Goal: Task Accomplishment & Management: Complete application form

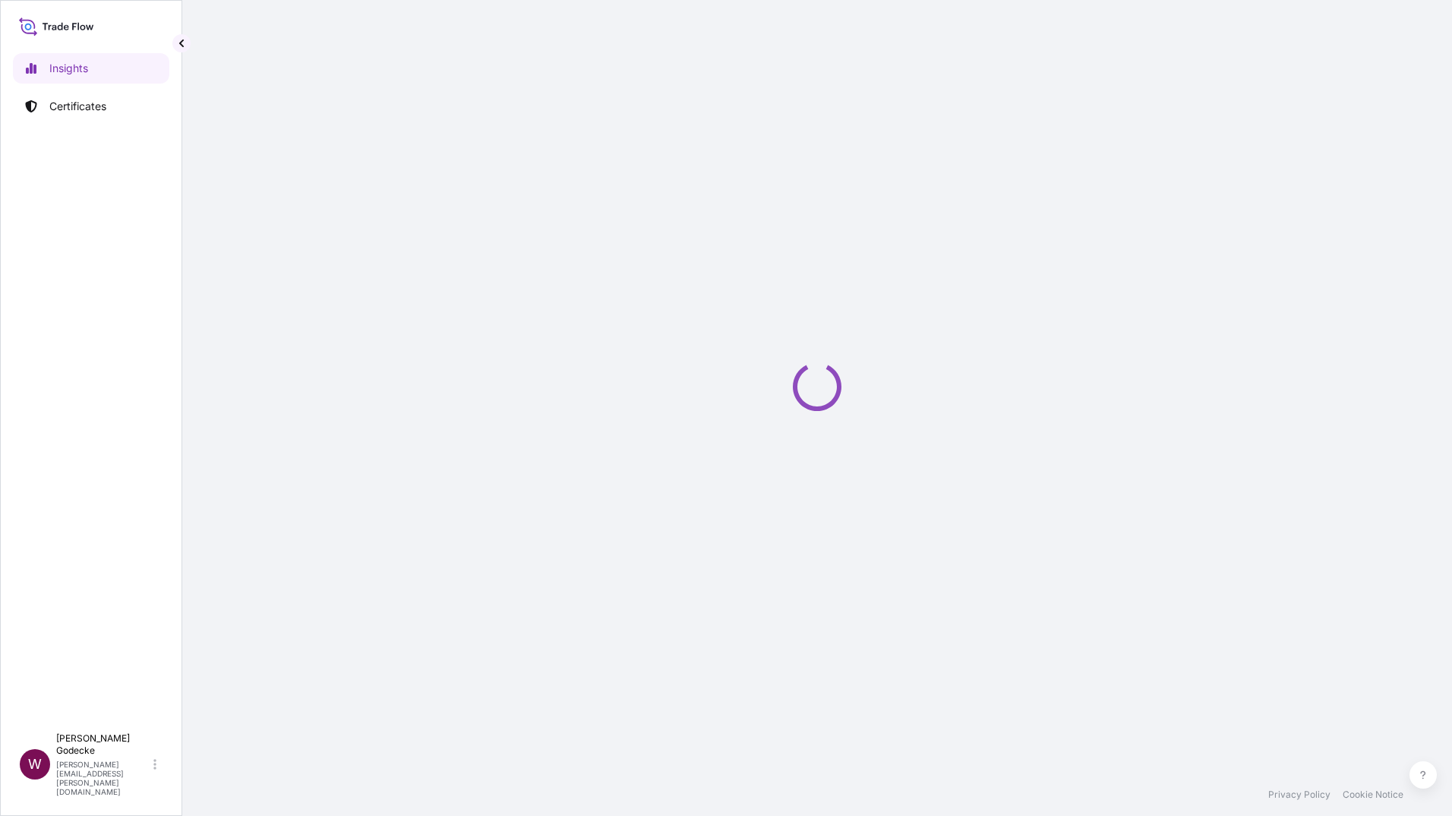
select select "2025"
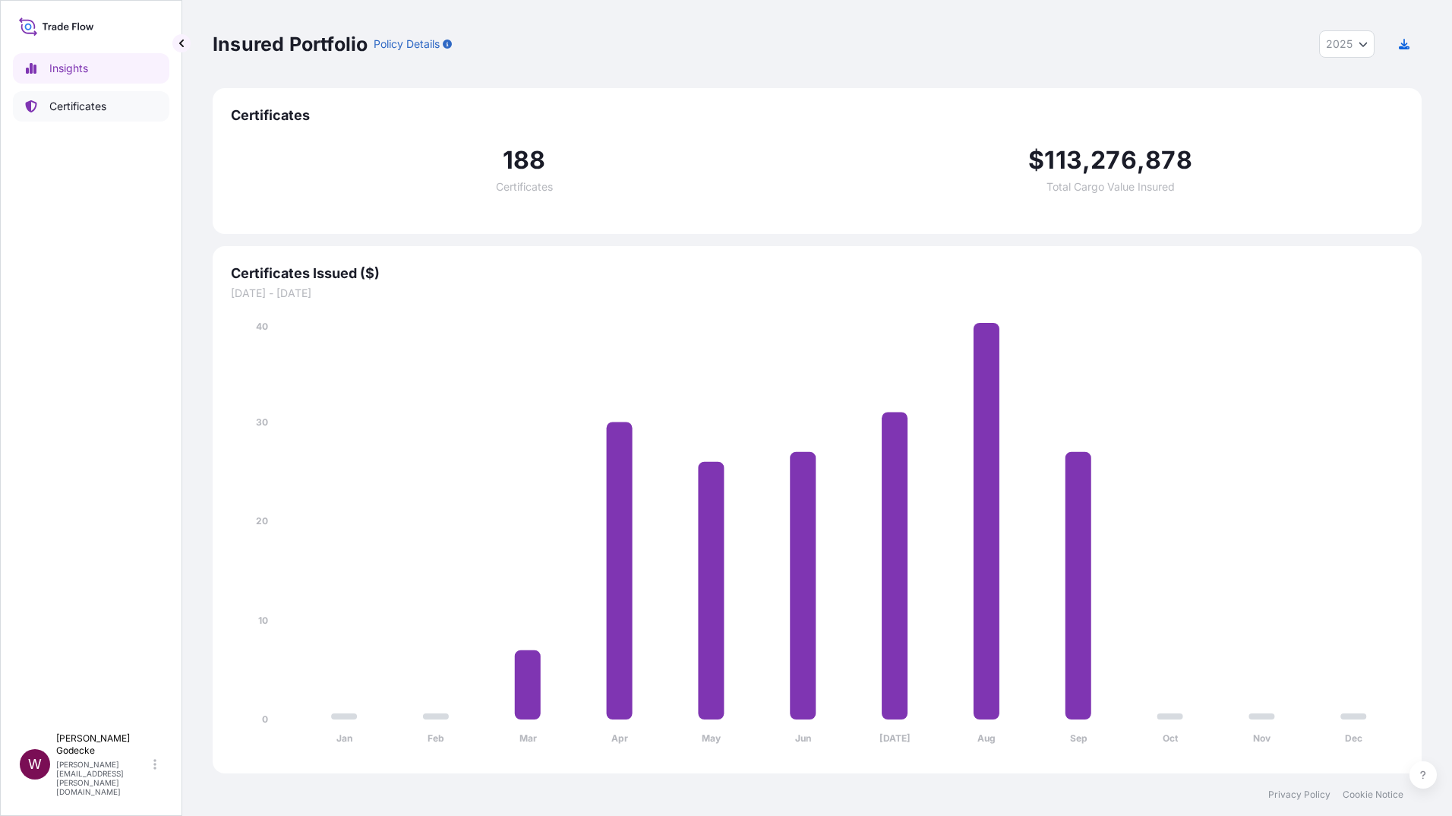
click at [78, 107] on p "Certificates" at bounding box center [77, 106] width 57 height 15
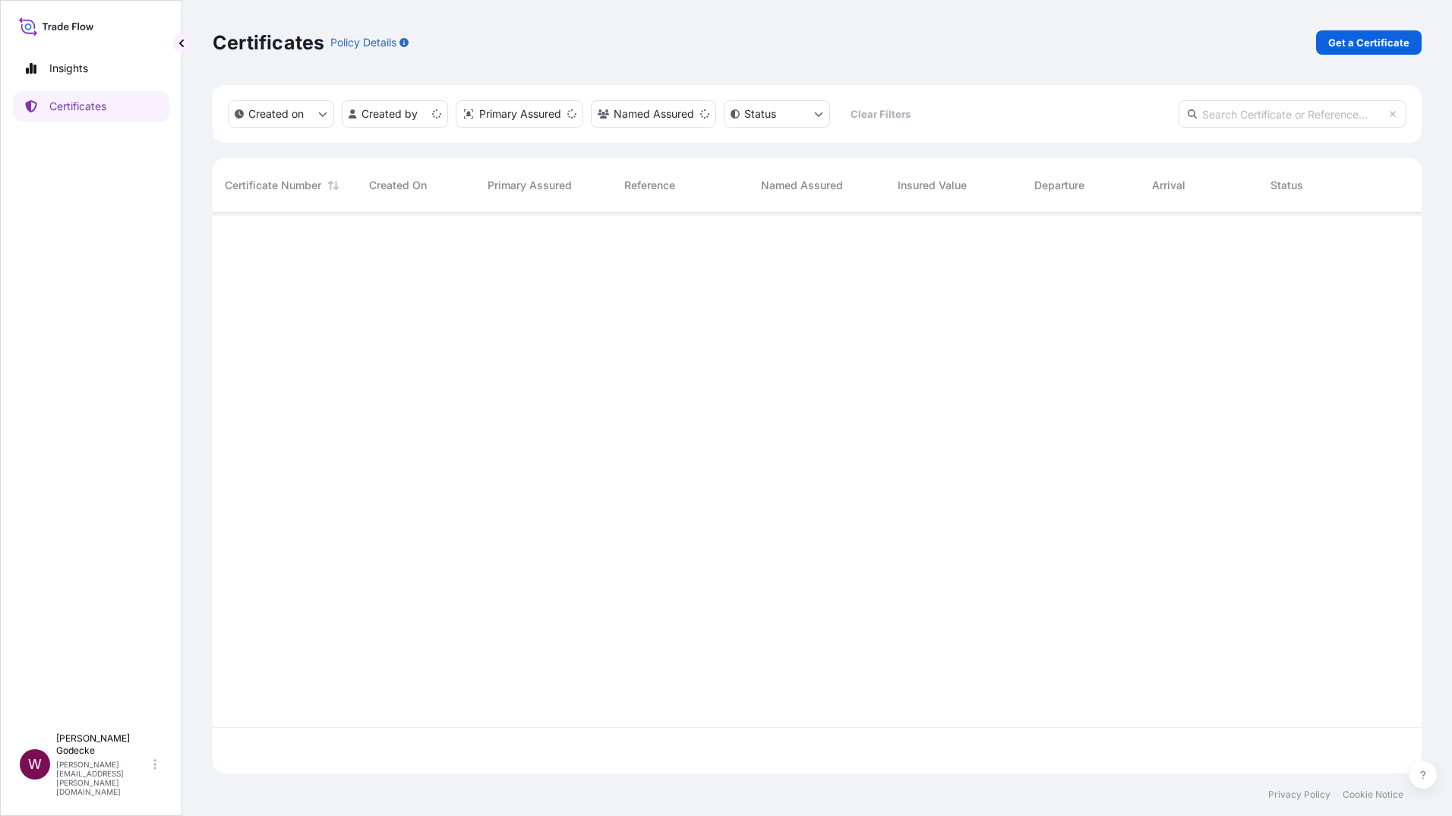
scroll to position [557, 1197]
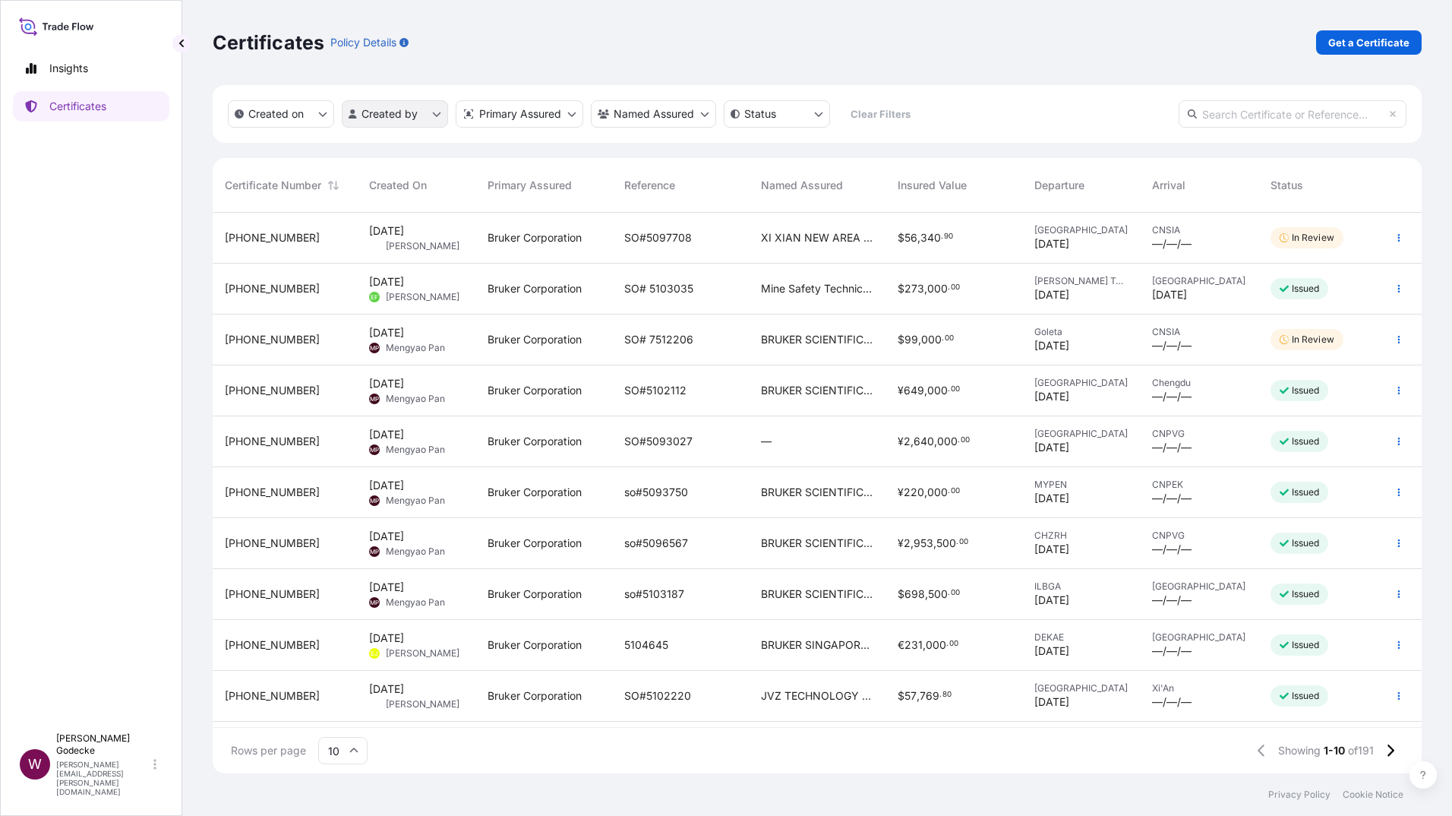
click at [435, 112] on html "Insights Certificates W Wiebke Godecke [EMAIL_ADDRESS][PERSON_NAME][DOMAIN_NAME…" at bounding box center [726, 408] width 1452 height 816
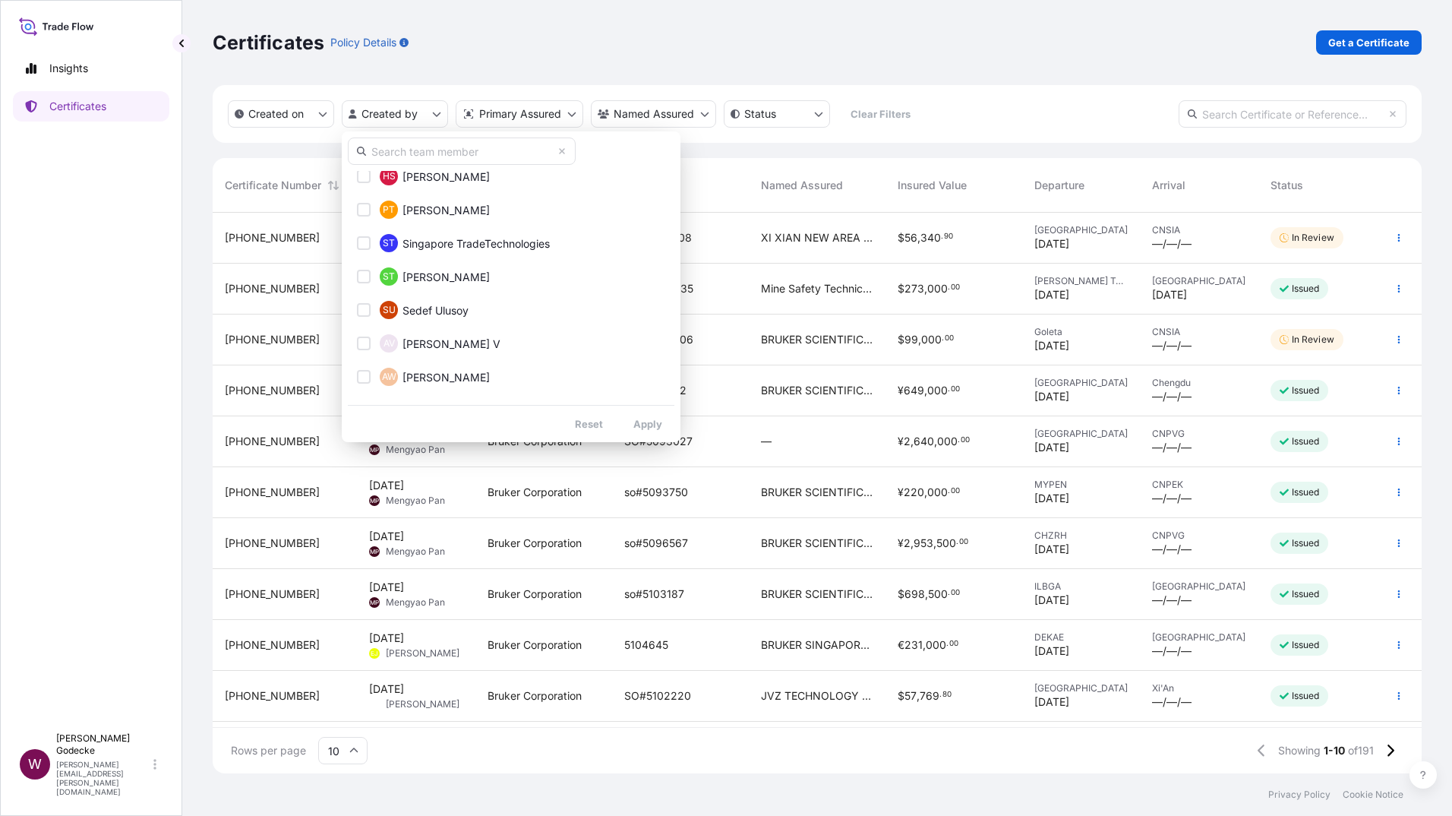
scroll to position [1279, 0]
click at [402, 156] on input "text" at bounding box center [462, 150] width 228 height 27
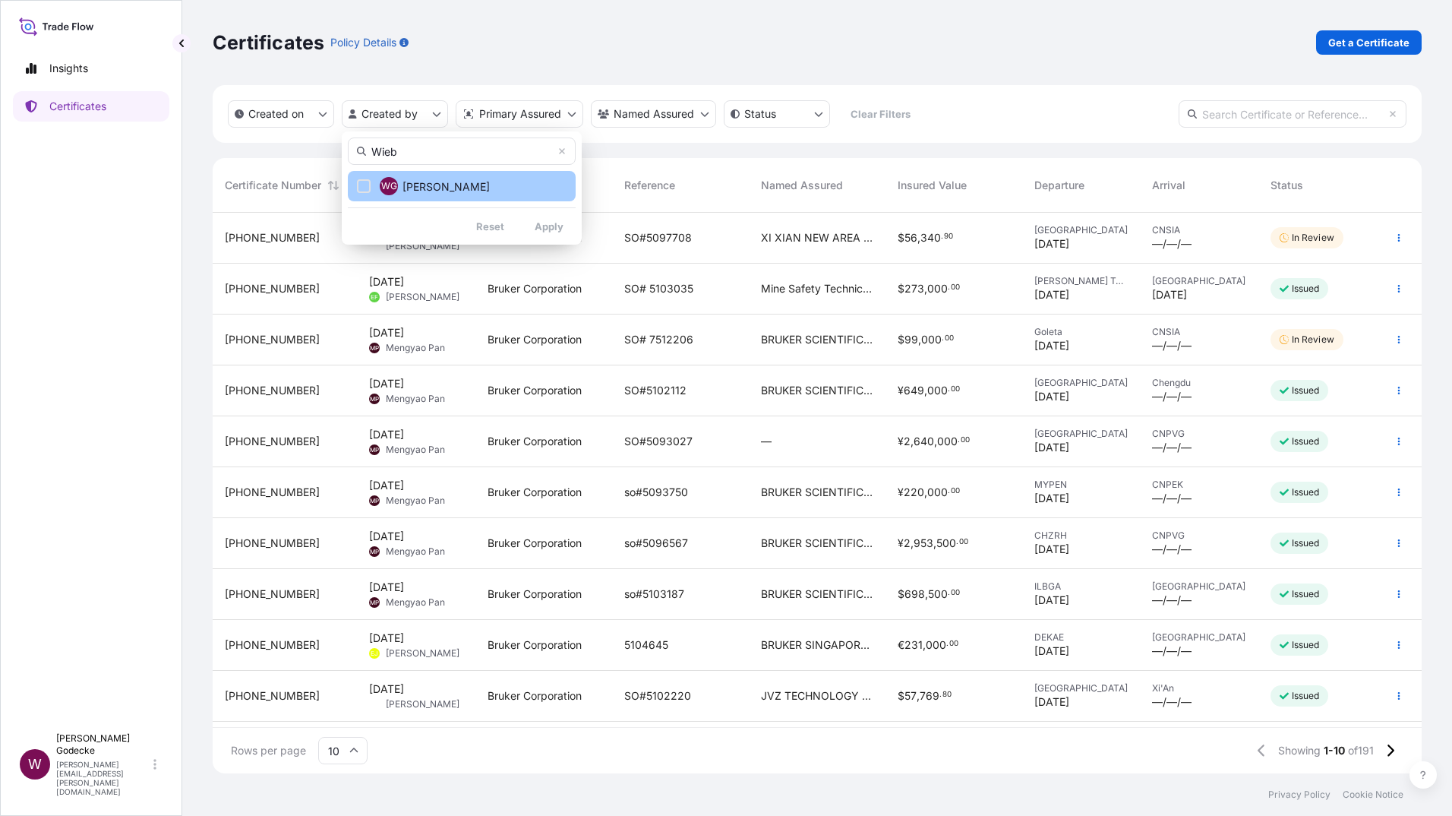
type input "Wieb"
click at [359, 185] on div "Select Option" at bounding box center [364, 186] width 14 height 14
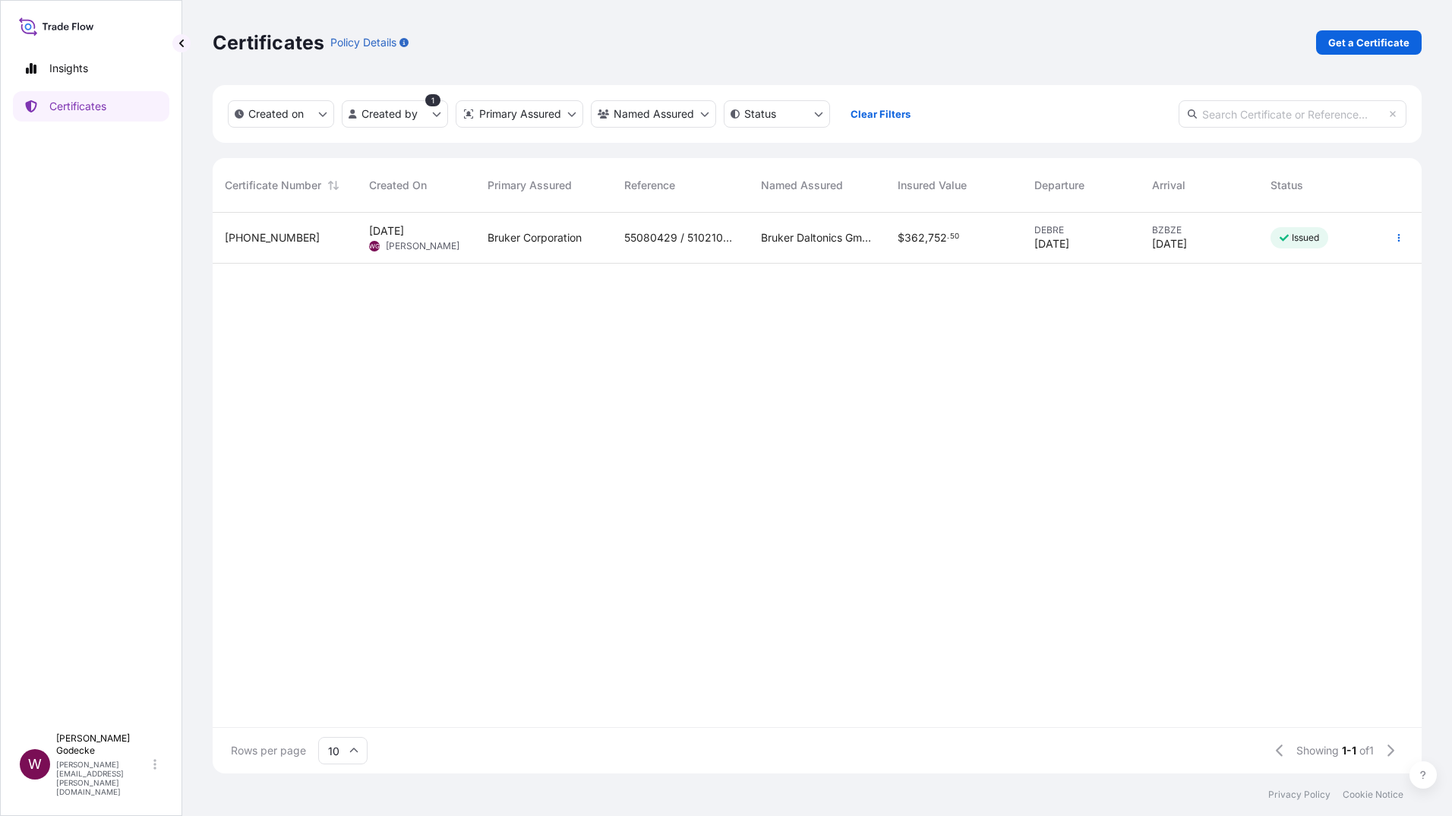
click at [1397, 242] on button "button" at bounding box center [1399, 238] width 24 height 24
click at [403, 241] on span "Wiebke Godecke" at bounding box center [423, 246] width 74 height 12
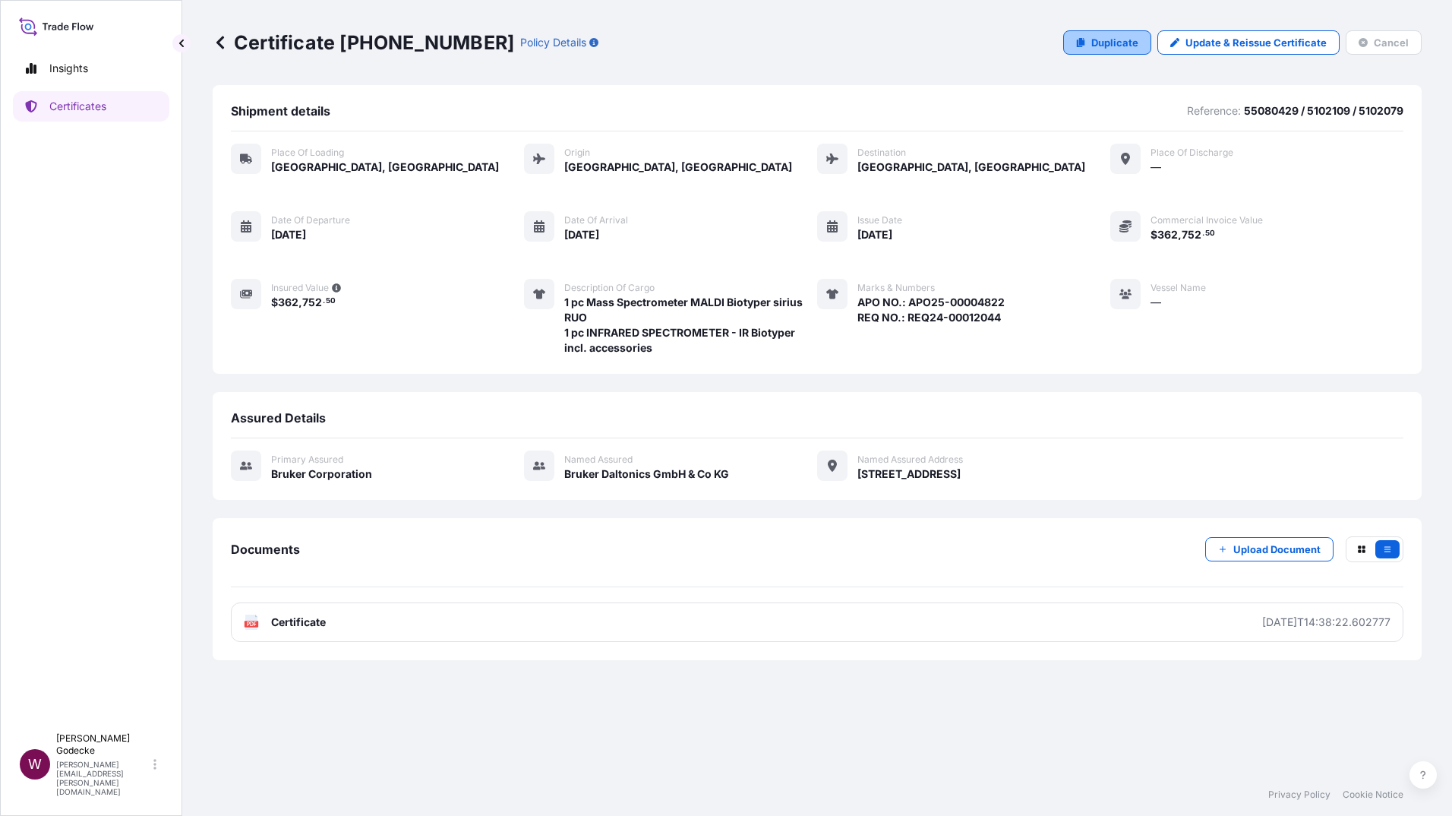
click at [1123, 43] on p "Duplicate" at bounding box center [1114, 42] width 47 height 15
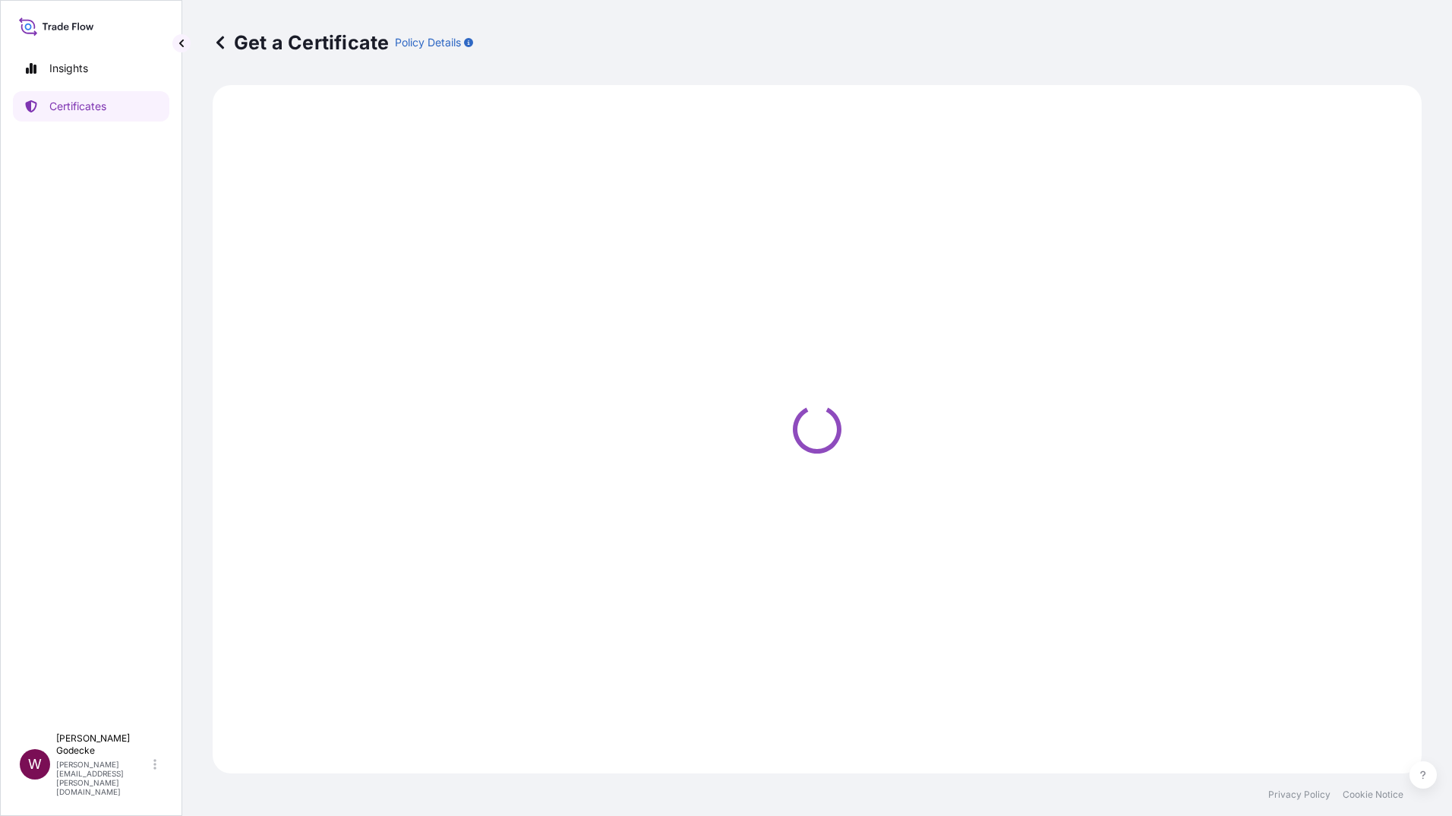
select select "Road / Inland"
select select "Air"
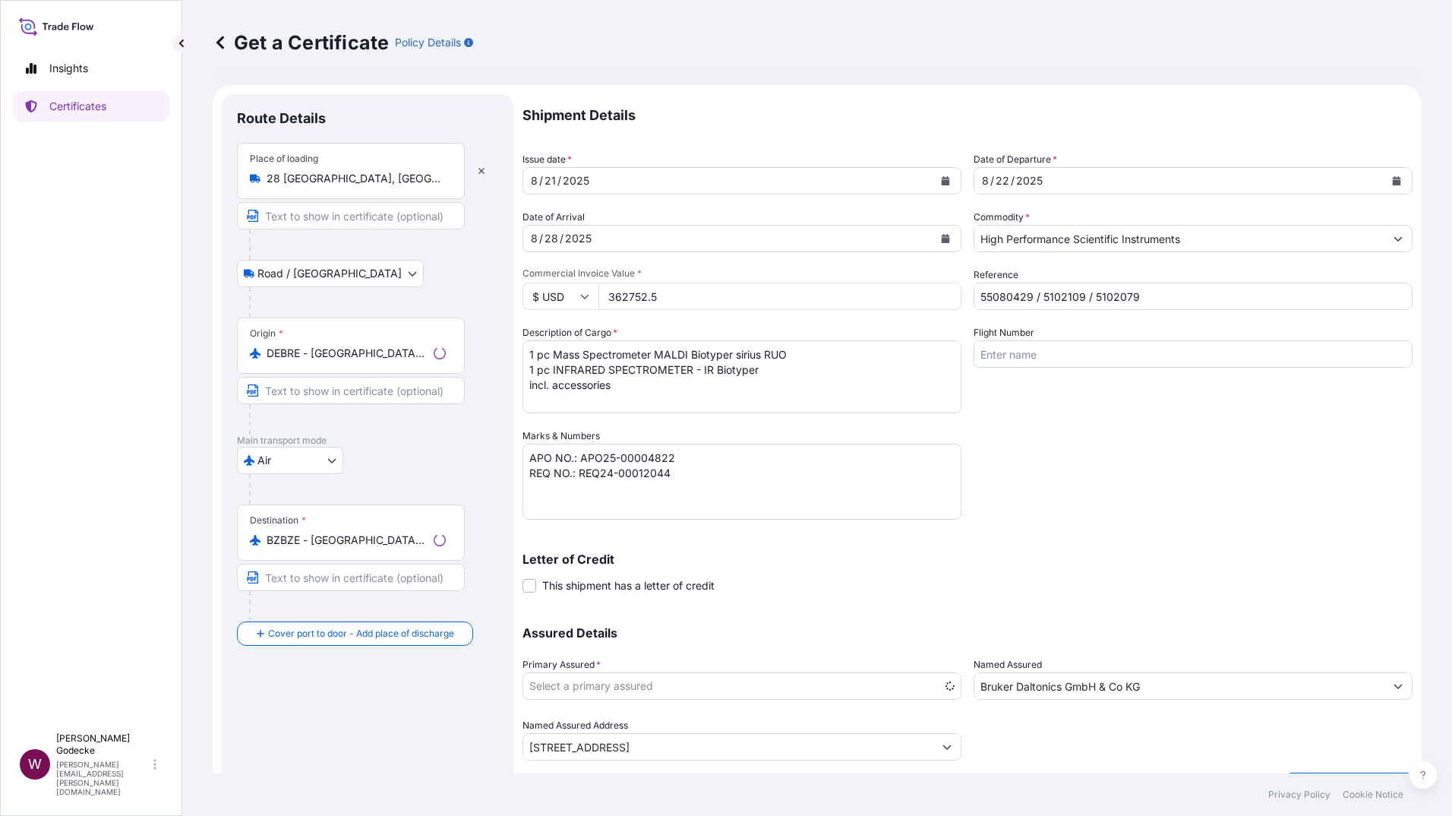
select select "31474"
drag, startPoint x: 620, startPoint y: 393, endPoint x: 522, endPoint y: 354, distance: 105.3
click at [522, 354] on textarea "1 pc Mass Spectrometer MALDI Biotyper sirius RUO 1 pc INFRARED SPECTROMETER - I…" at bounding box center [741, 376] width 439 height 73
drag, startPoint x: 692, startPoint y: 479, endPoint x: 546, endPoint y: 459, distance: 147.1
click at [546, 459] on textarea "APO NO.: APO25-00004822 REQ NO.: REQ24-00012044" at bounding box center [741, 481] width 439 height 76
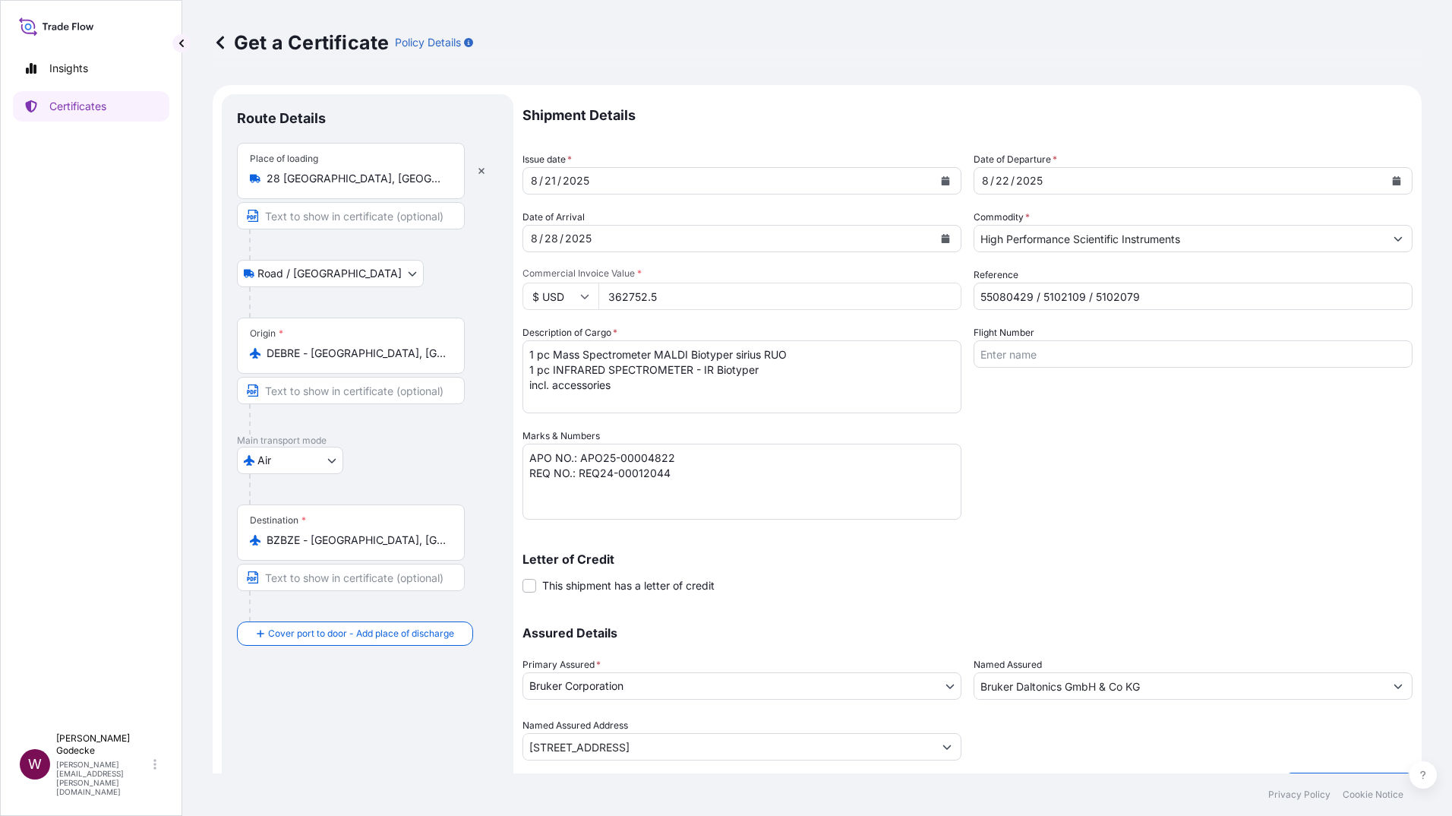
drag, startPoint x: 665, startPoint y: 300, endPoint x: 606, endPoint y: 296, distance: 59.4
click at [606, 296] on input "362752.5" at bounding box center [779, 295] width 363 height 27
drag, startPoint x: 327, startPoint y: 743, endPoint x: 336, endPoint y: 727, distance: 19.0
click at [328, 735] on div "Route Details Place of loading 28 Bremen, Germany Road / Inland Road / Inland O…" at bounding box center [367, 448] width 261 height 678
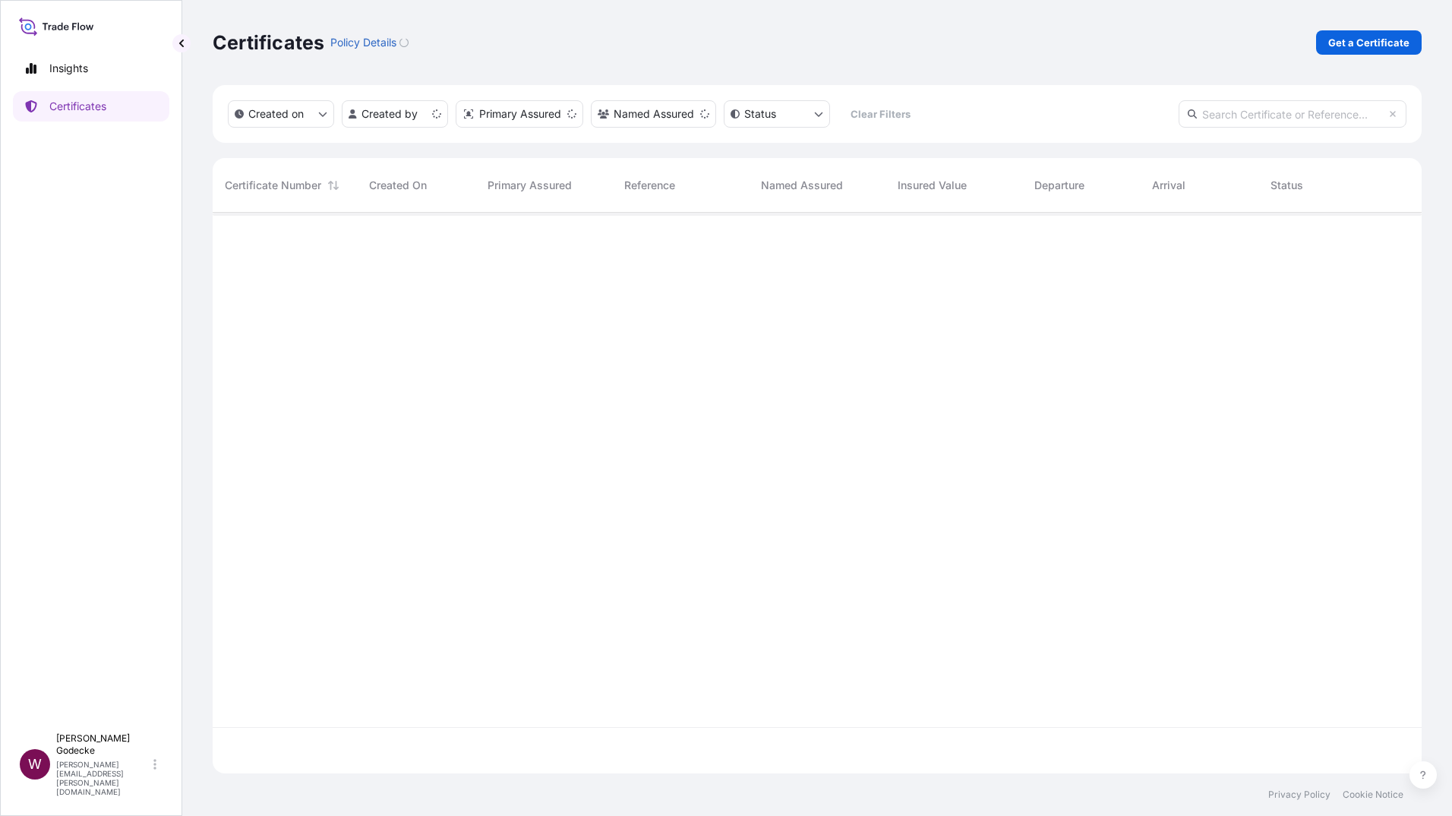
scroll to position [557, 1197]
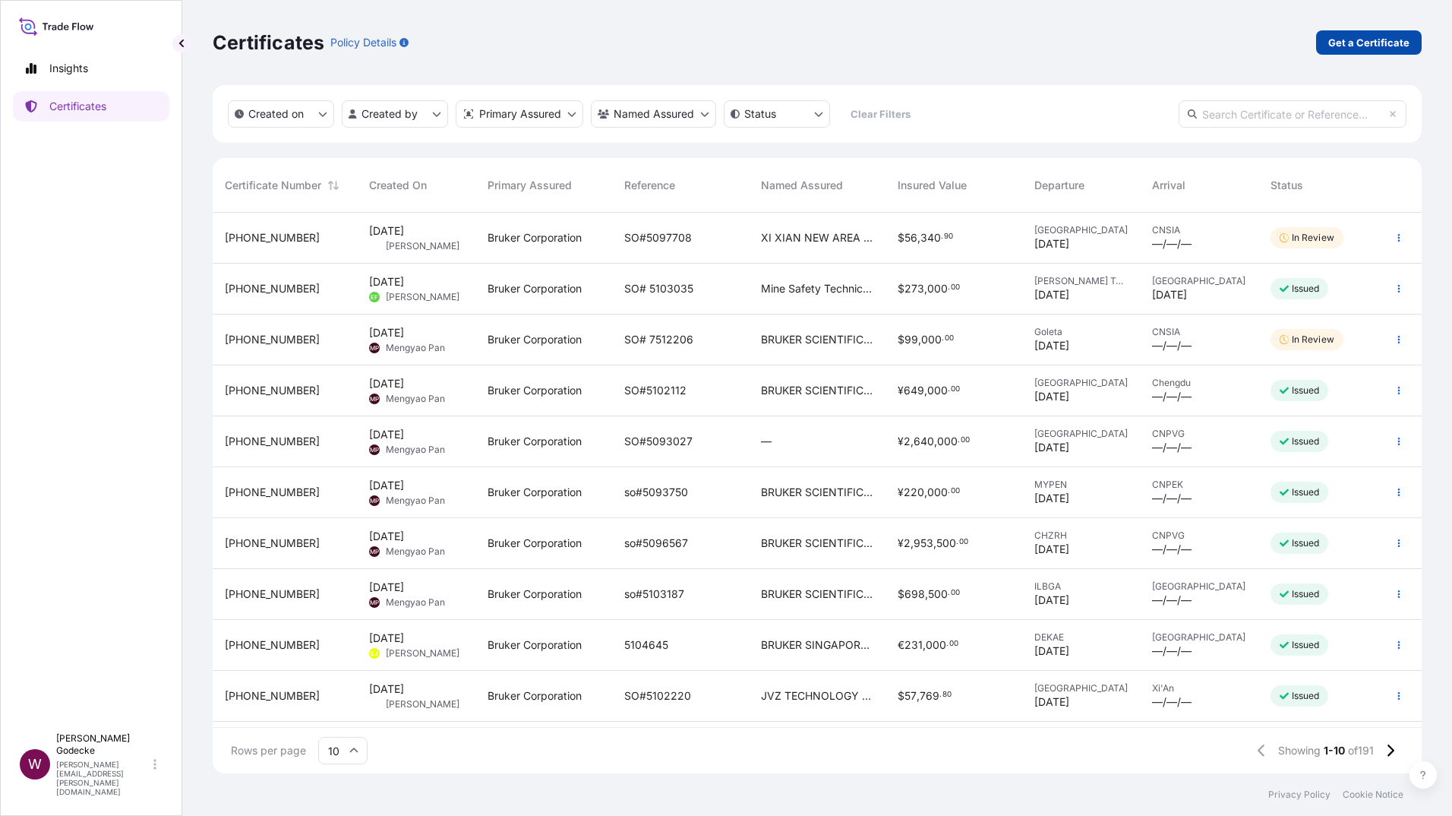
click at [1362, 43] on p "Get a Certificate" at bounding box center [1368, 42] width 81 height 15
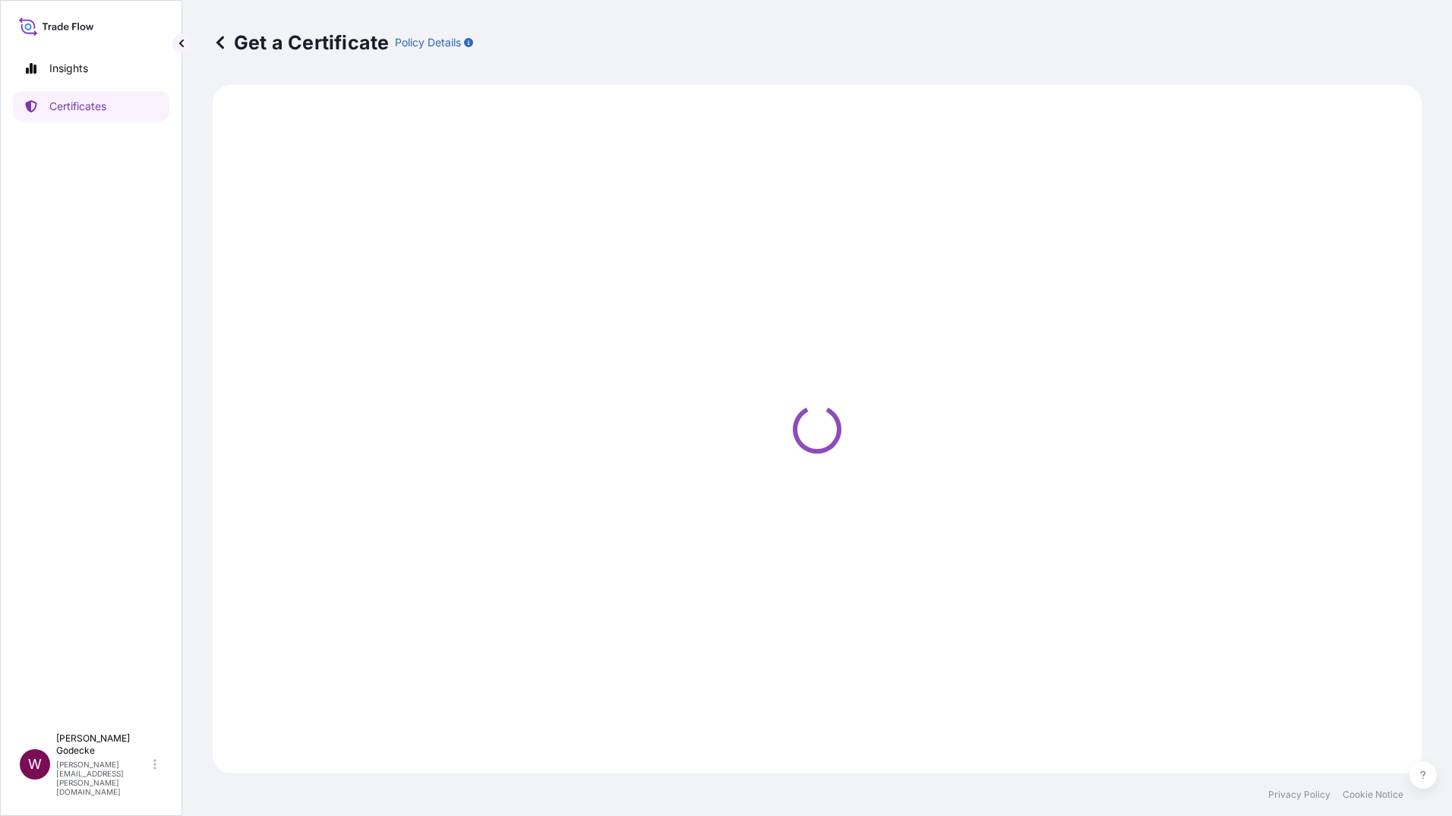
select select "Barge"
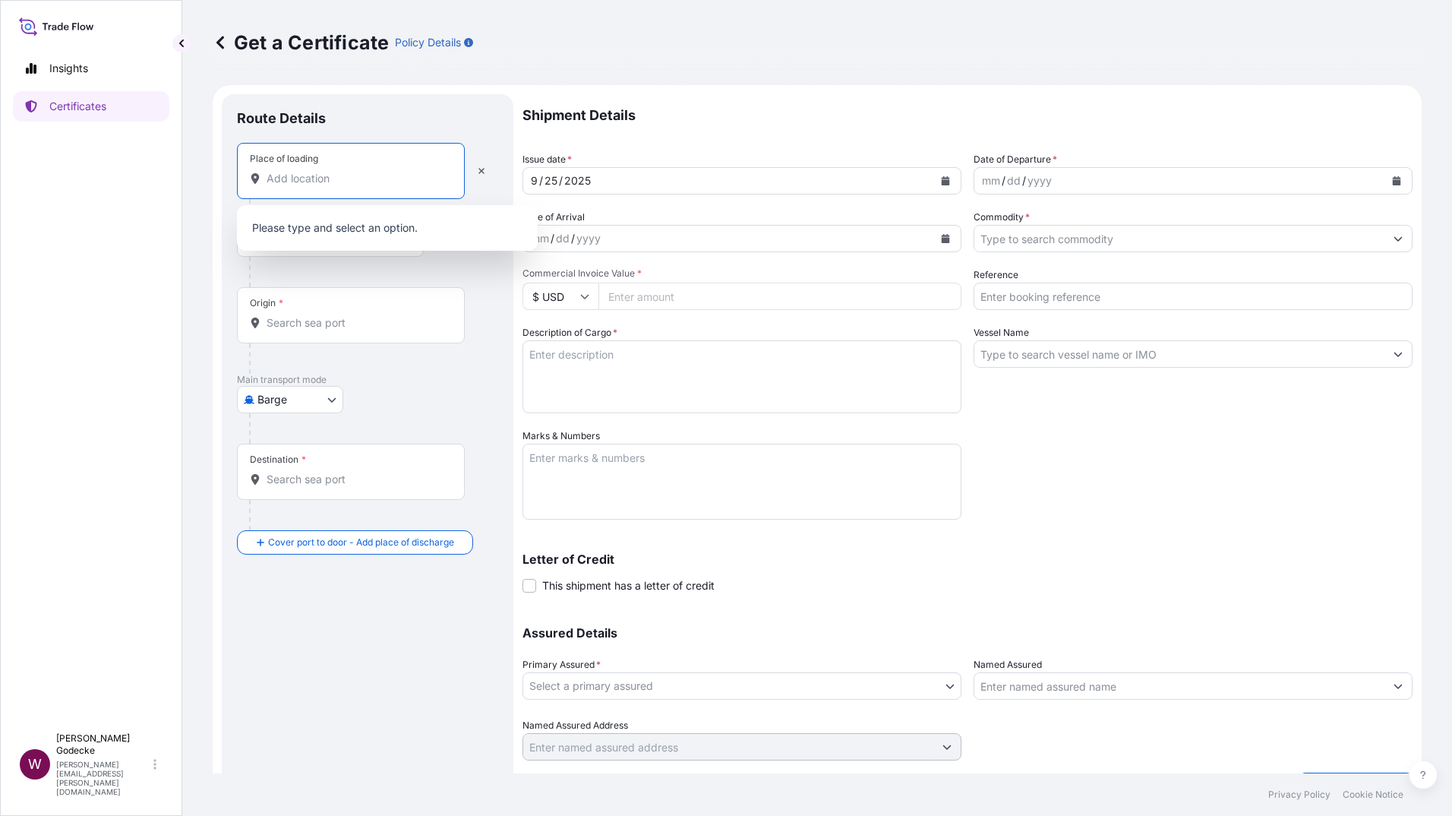
click at [335, 176] on input "Place of loading" at bounding box center [356, 178] width 179 height 15
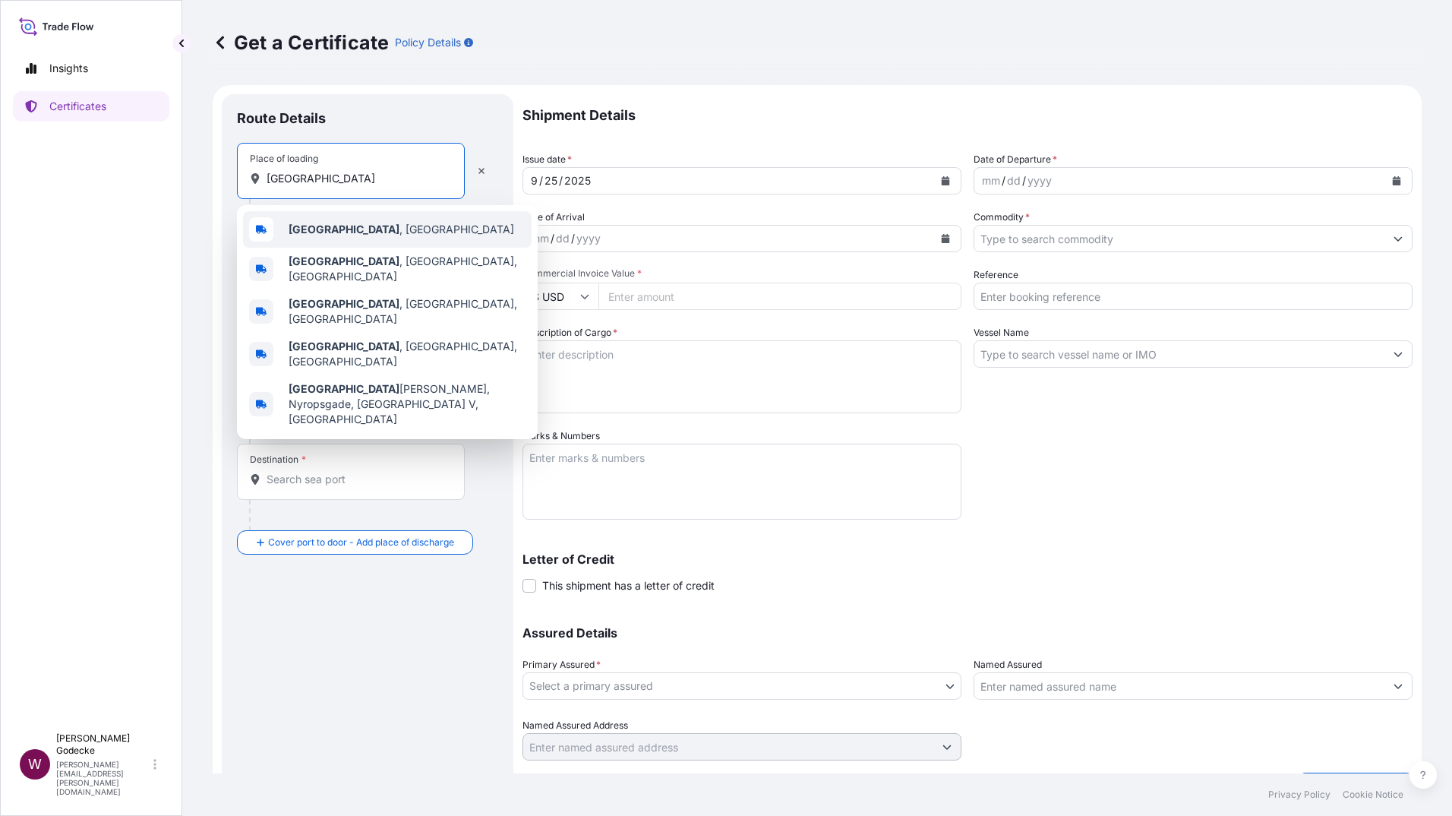
click at [325, 232] on b "Bremen" at bounding box center [344, 228] width 111 height 13
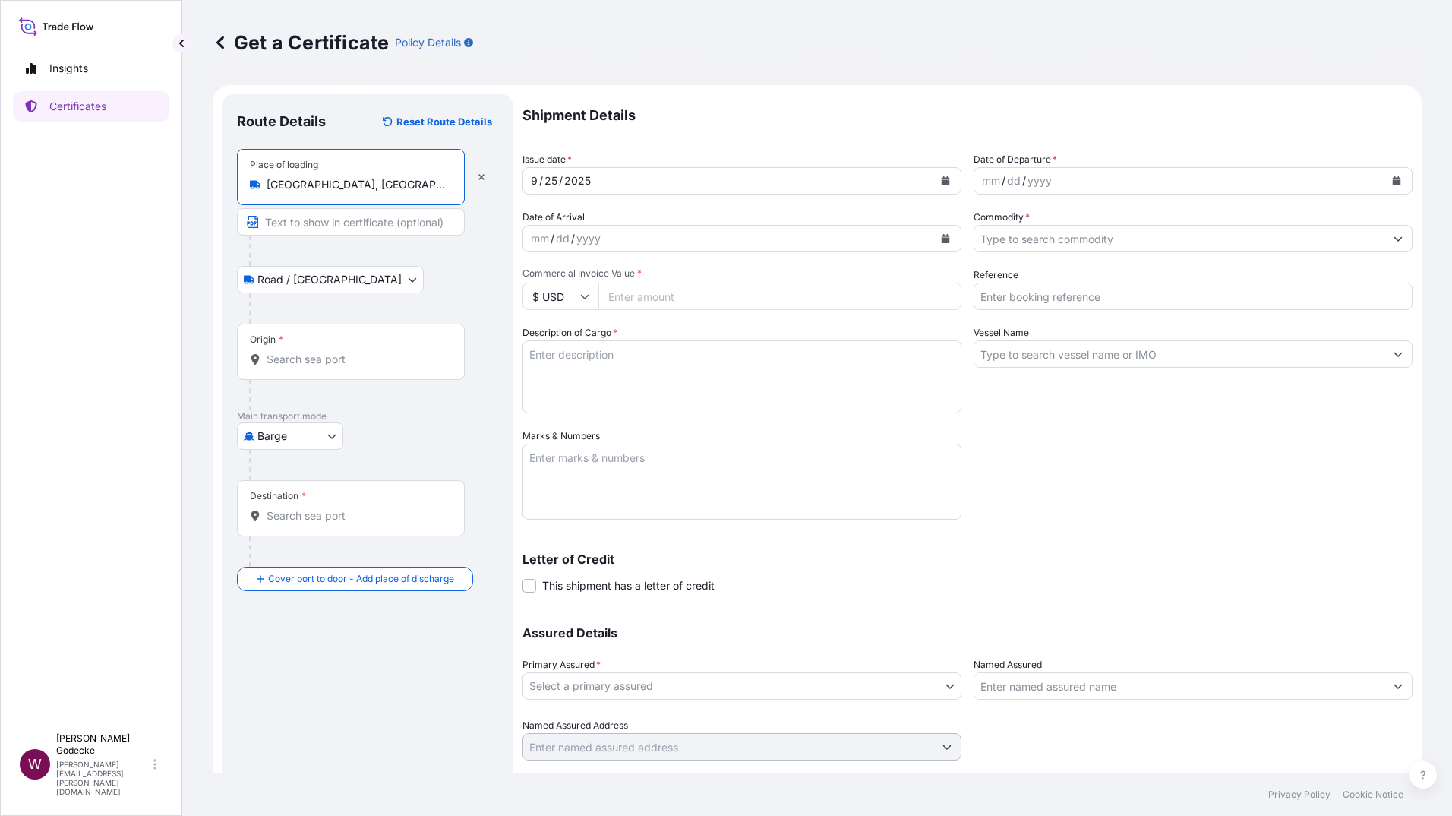
type input "[GEOGRAPHIC_DATA], [GEOGRAPHIC_DATA]"
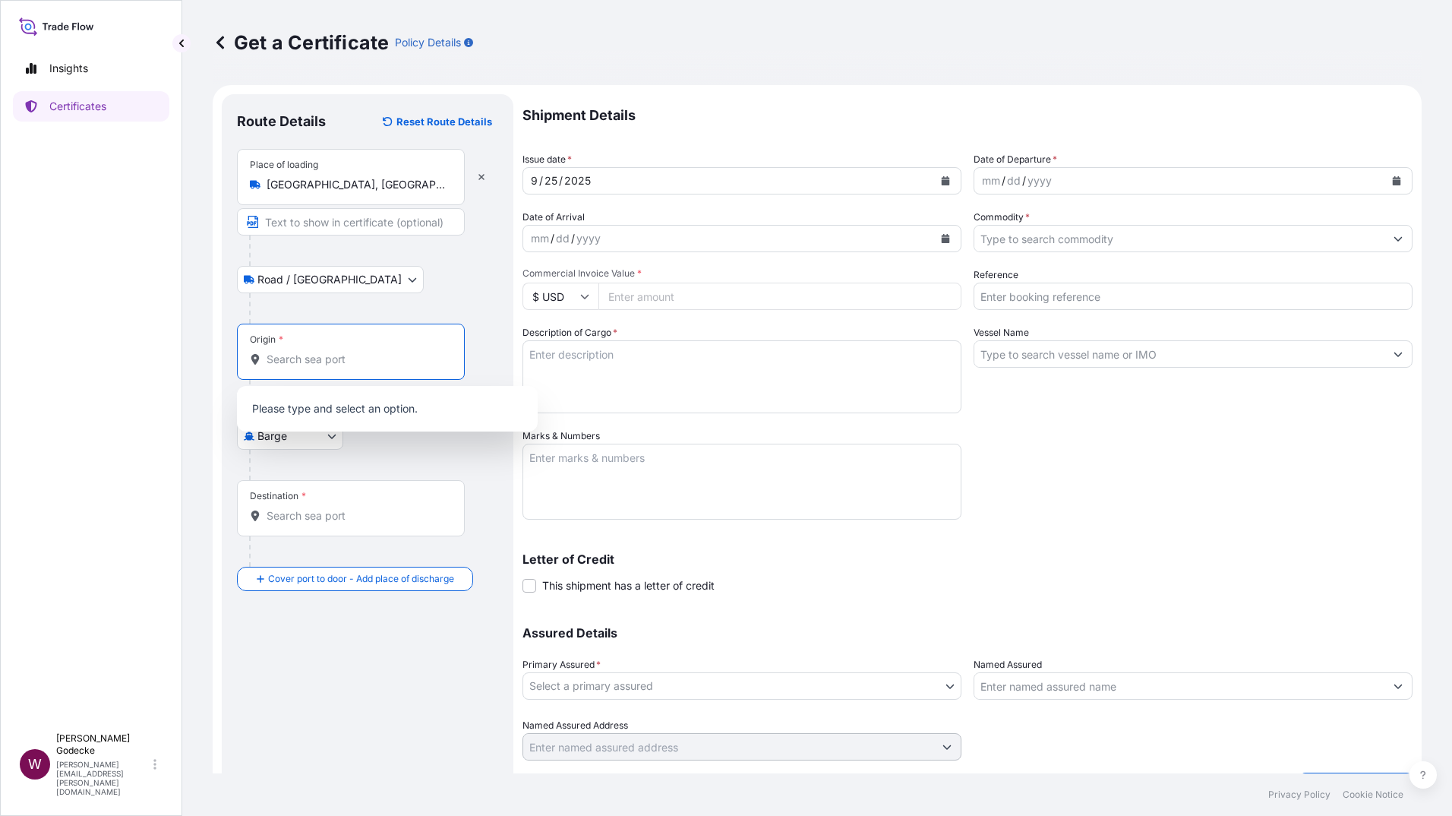
click at [307, 355] on input "Origin *" at bounding box center [356, 359] width 179 height 15
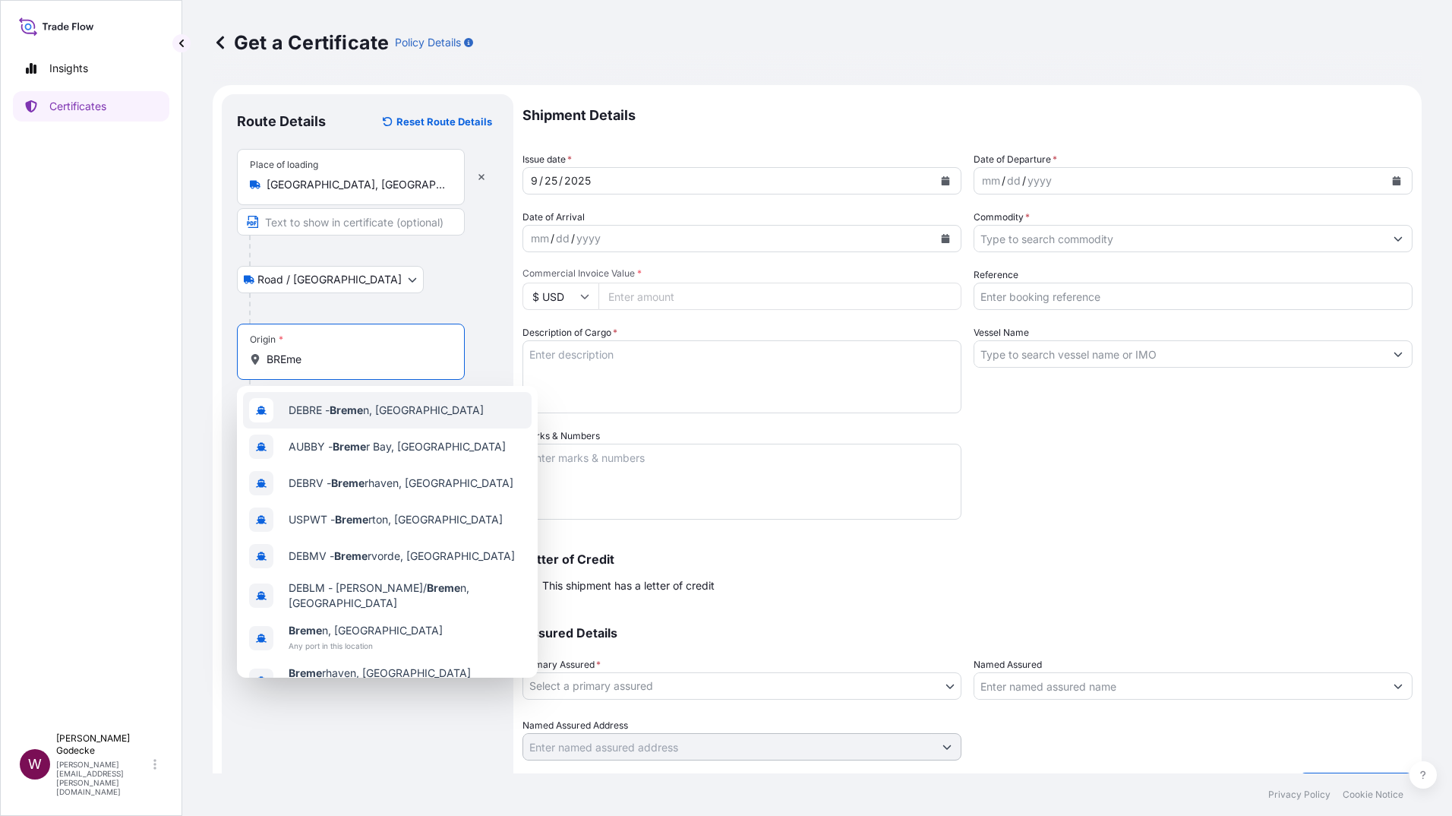
click at [362, 418] on div "DEBRE - Breme n, Germany" at bounding box center [387, 410] width 289 height 36
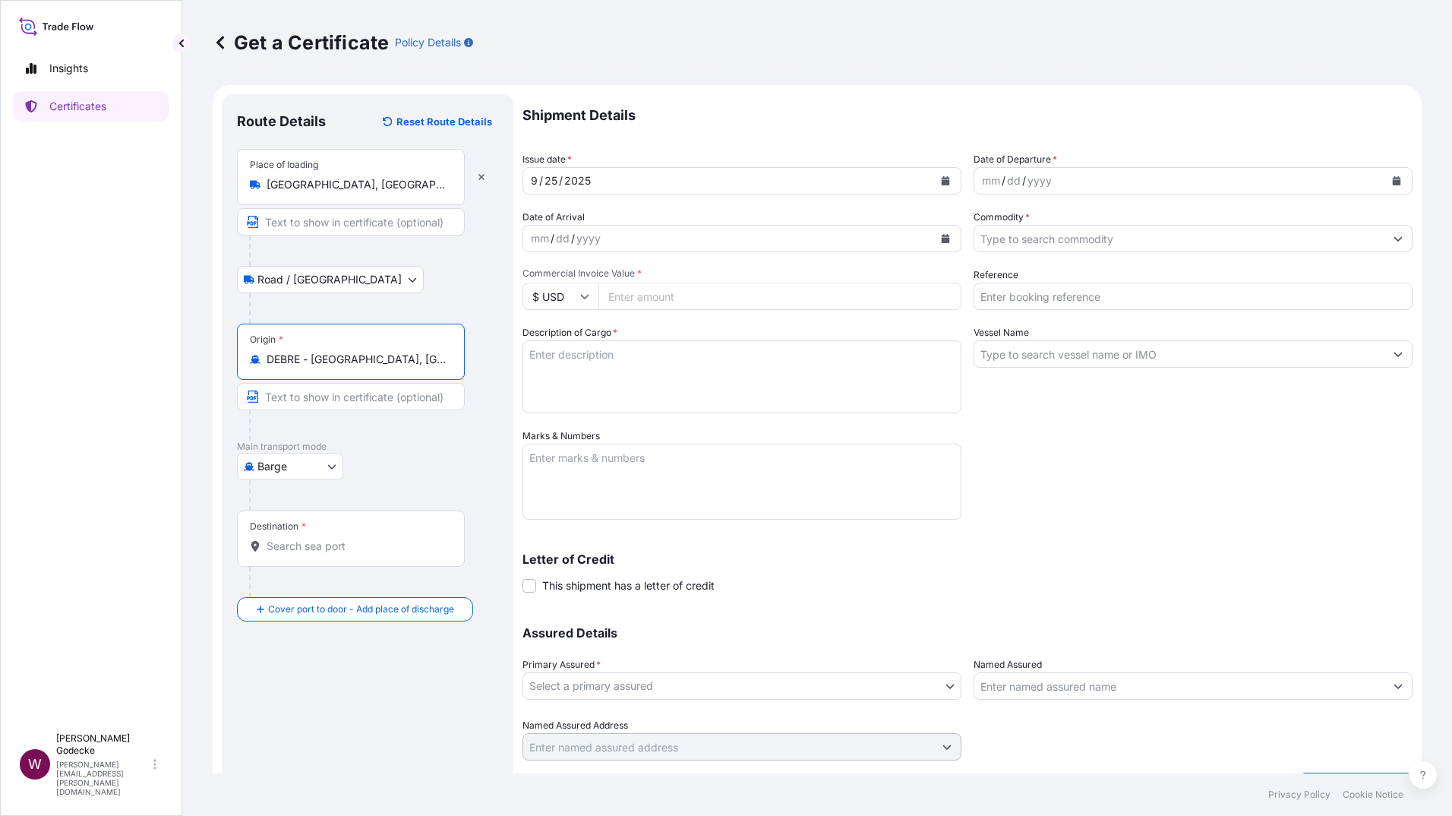
type input "DEBRE - [GEOGRAPHIC_DATA], [GEOGRAPHIC_DATA]"
click at [330, 464] on body "Insights Certificates W Wiebke Godecke wiebke.goedecke@bruker.com Get a Certifi…" at bounding box center [726, 408] width 1452 height 816
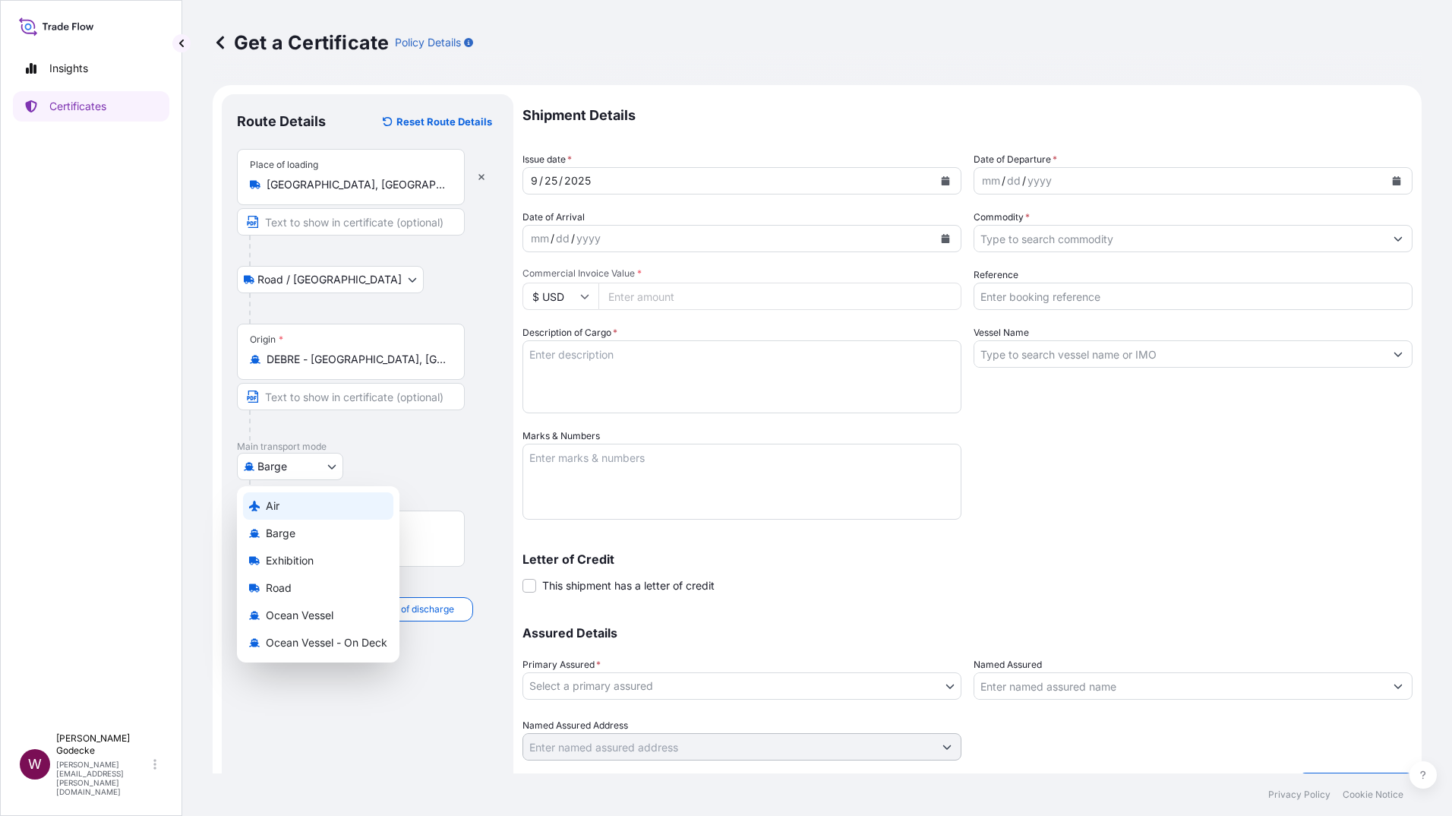
click at [282, 504] on div "Air" at bounding box center [318, 505] width 150 height 27
select select "Air"
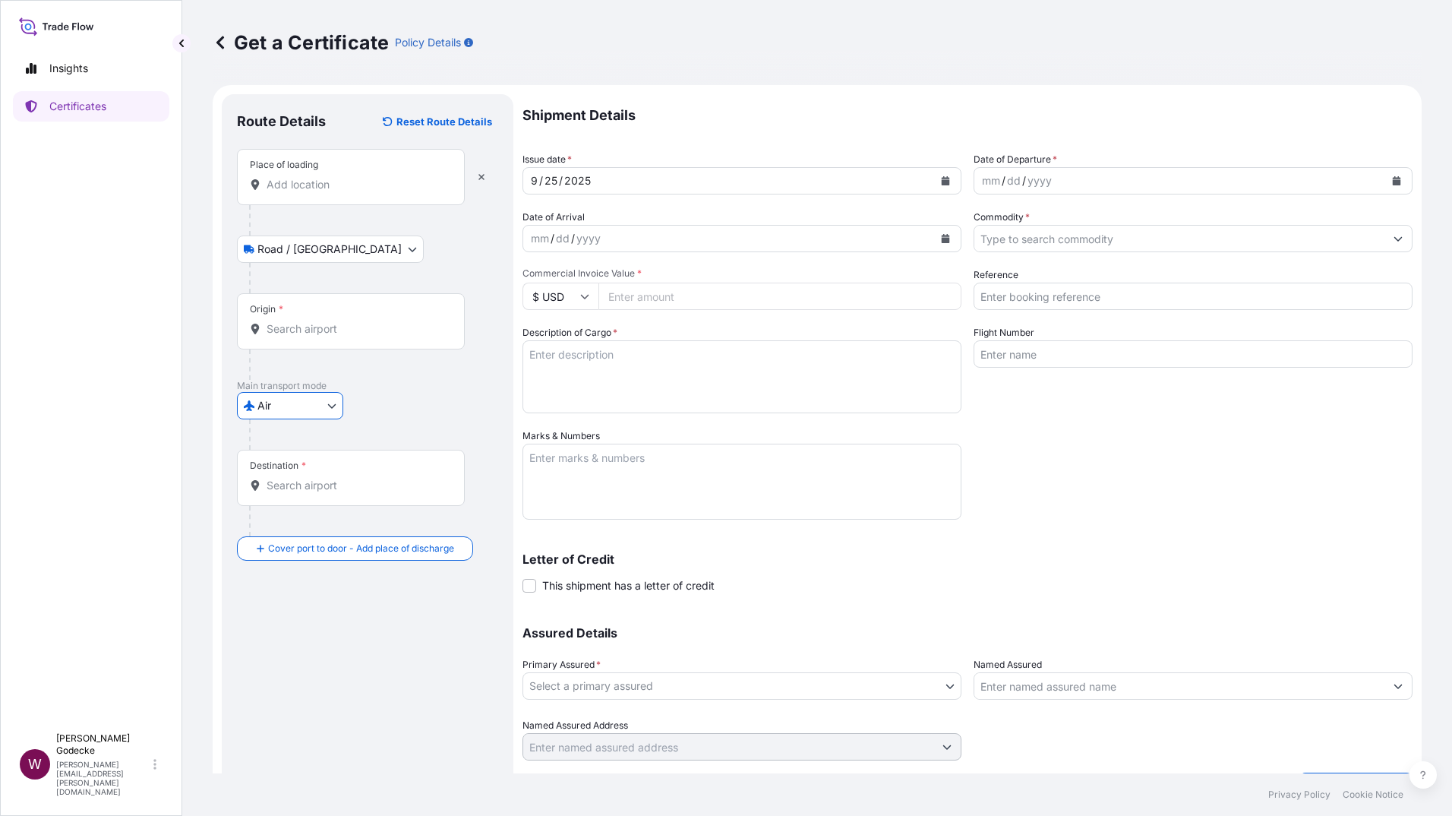
click at [295, 327] on input "Origin *" at bounding box center [356, 328] width 179 height 15
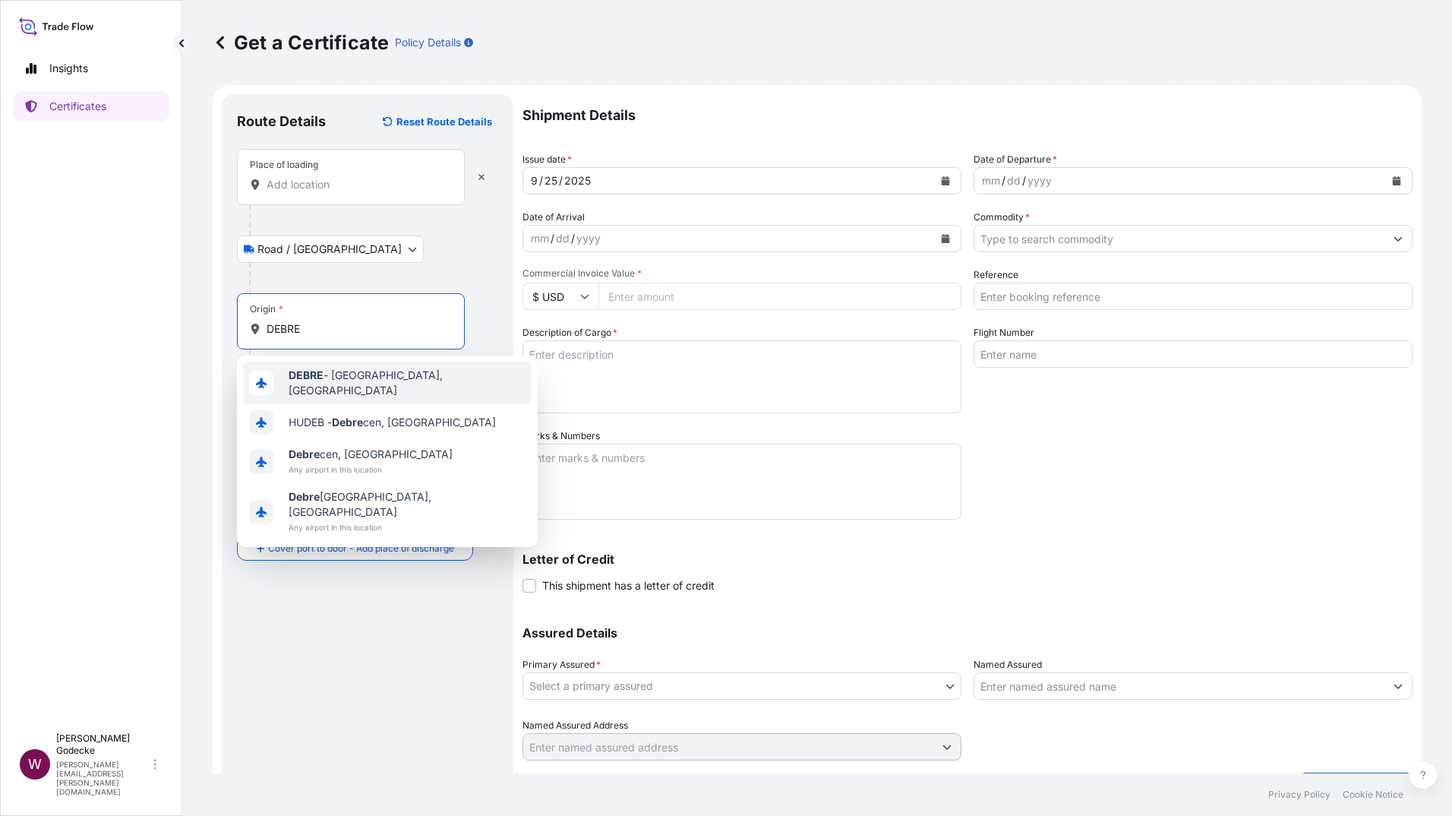
click at [342, 374] on span "DEBRE - Bremen, Germany" at bounding box center [407, 383] width 237 height 30
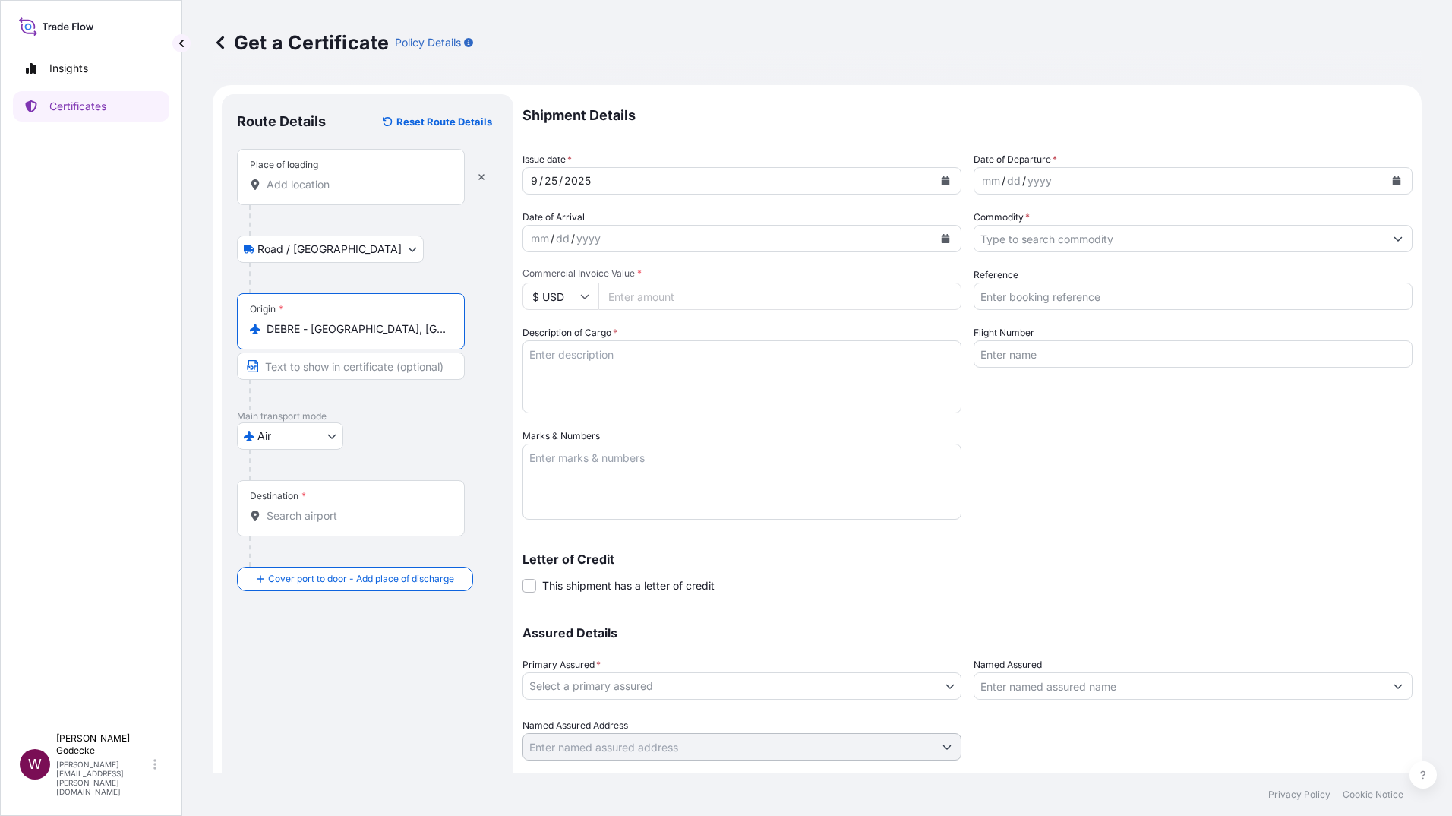
type input "DEBRE - Bremen, Germany"
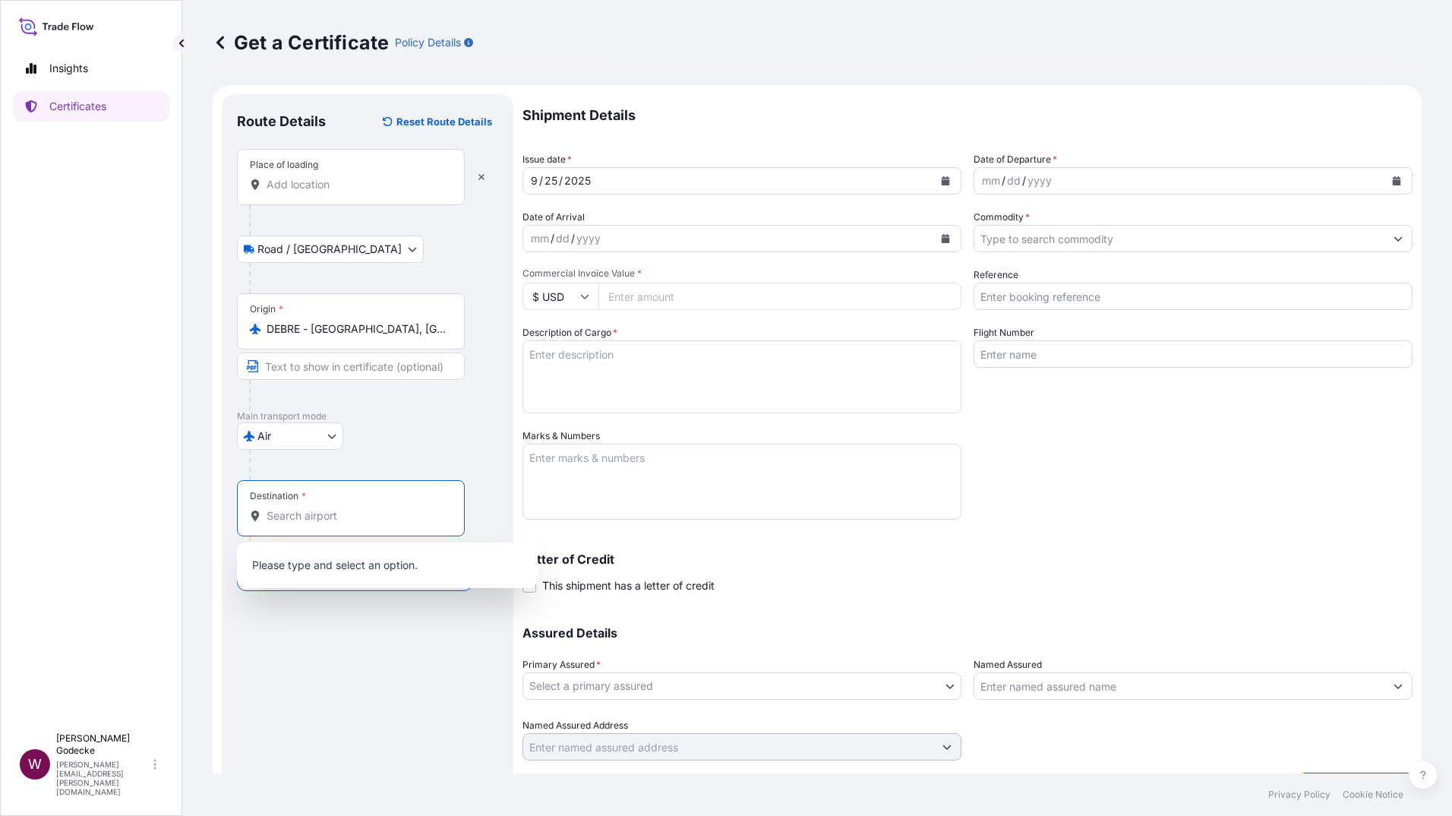
click at [339, 516] on input "Destination *" at bounding box center [356, 515] width 179 height 15
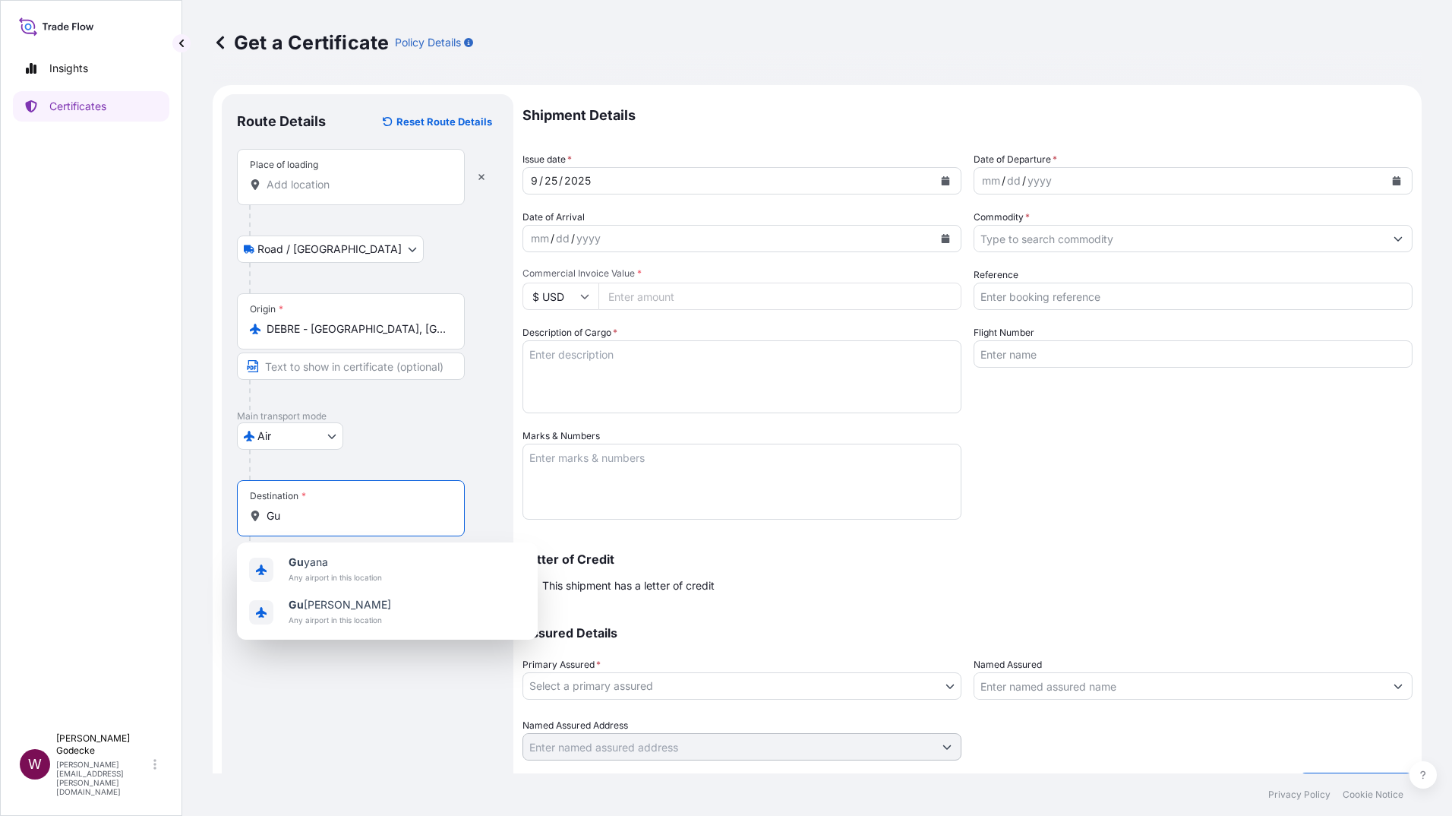
type input "G"
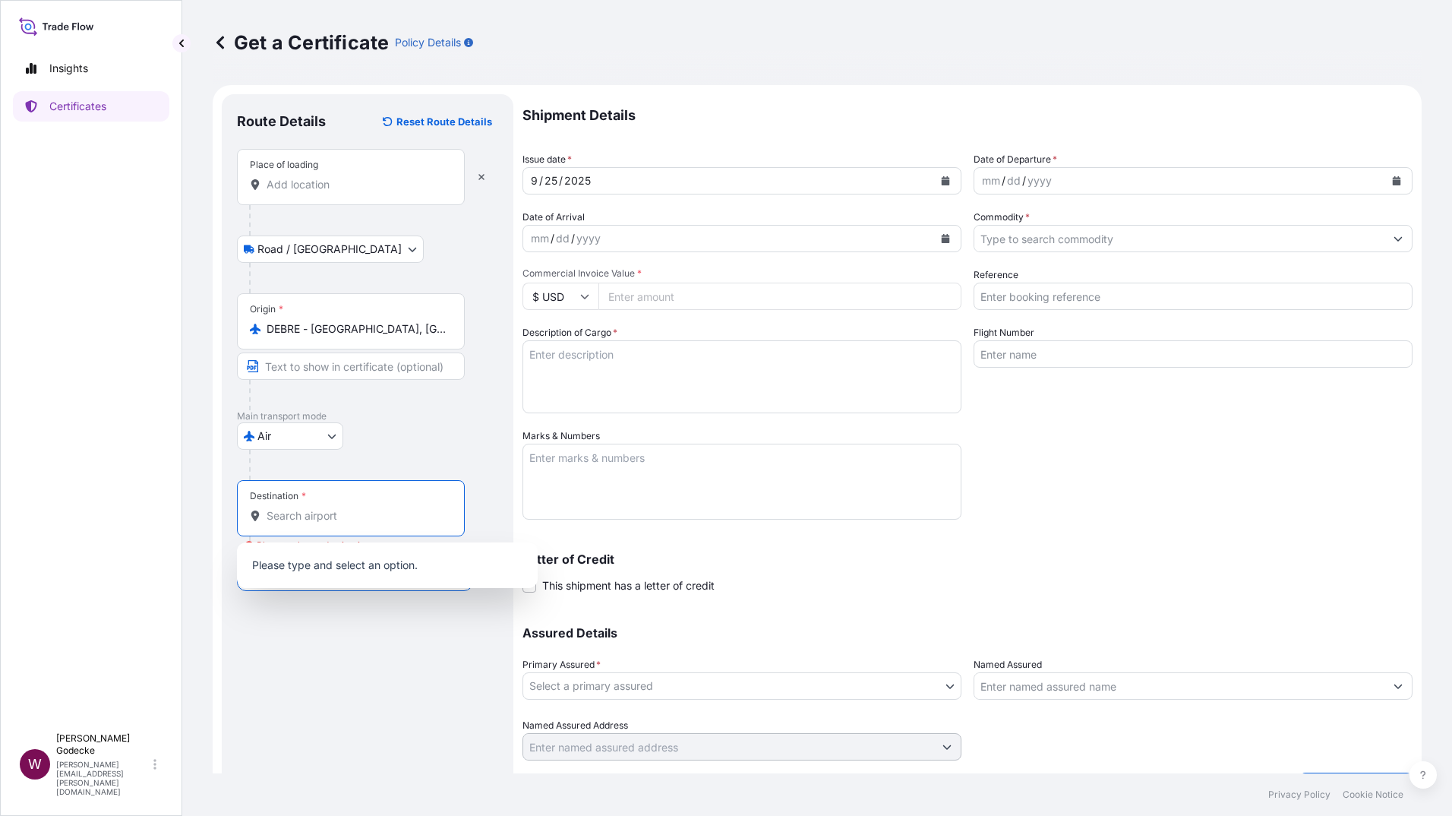
click at [282, 521] on input "Destination * Please select a destination" at bounding box center [356, 515] width 179 height 15
paste input "CHEDDI JAGAN"
type input "C"
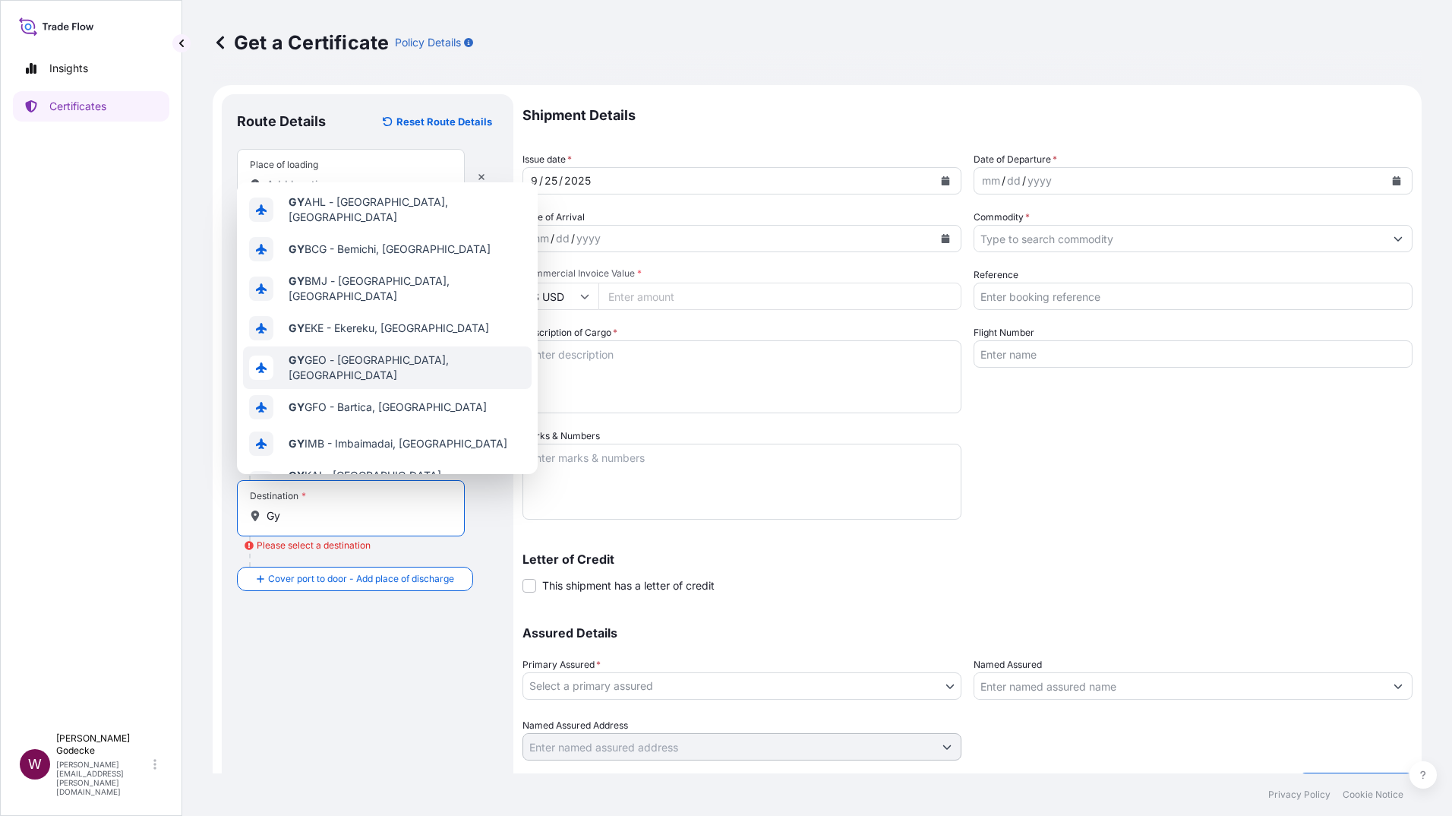
click at [343, 355] on span "GY GEO - Georgetown, Guyana" at bounding box center [407, 367] width 237 height 30
type input "GYGEO - Georgetown, Guyana"
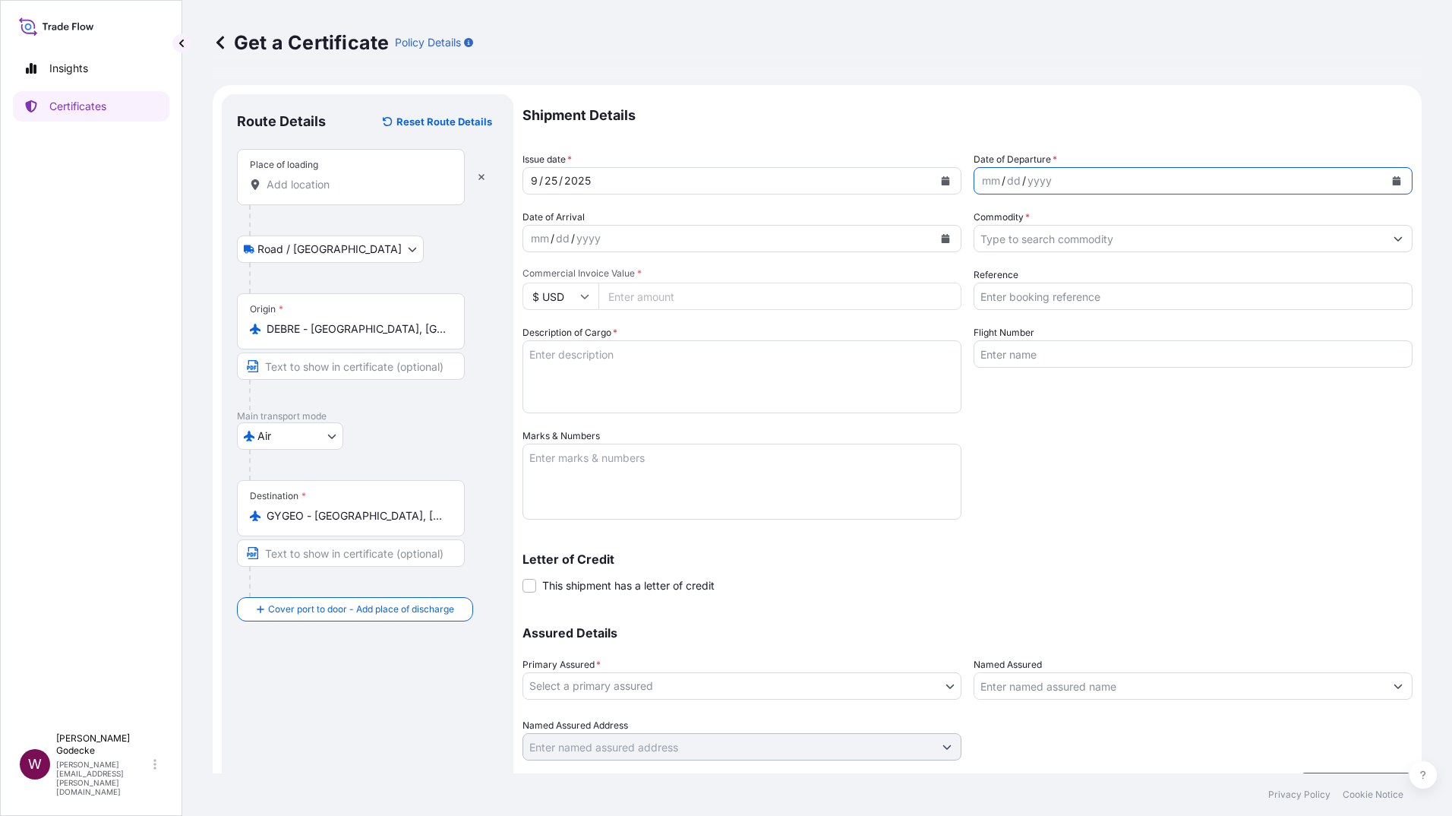
click at [1393, 180] on icon "Calendar" at bounding box center [1397, 180] width 8 height 9
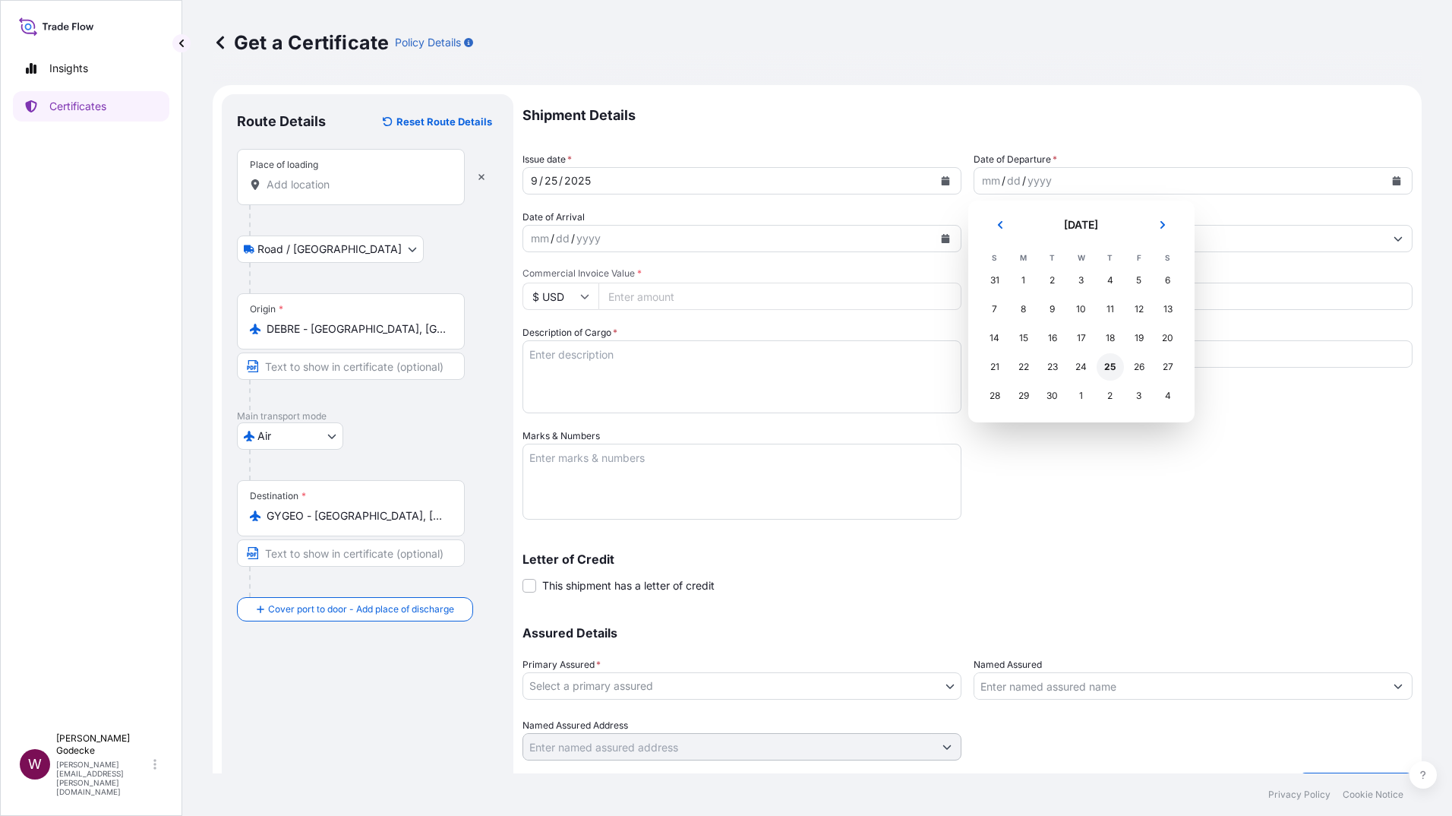
click at [1113, 369] on div "25" at bounding box center [1109, 366] width 27 height 27
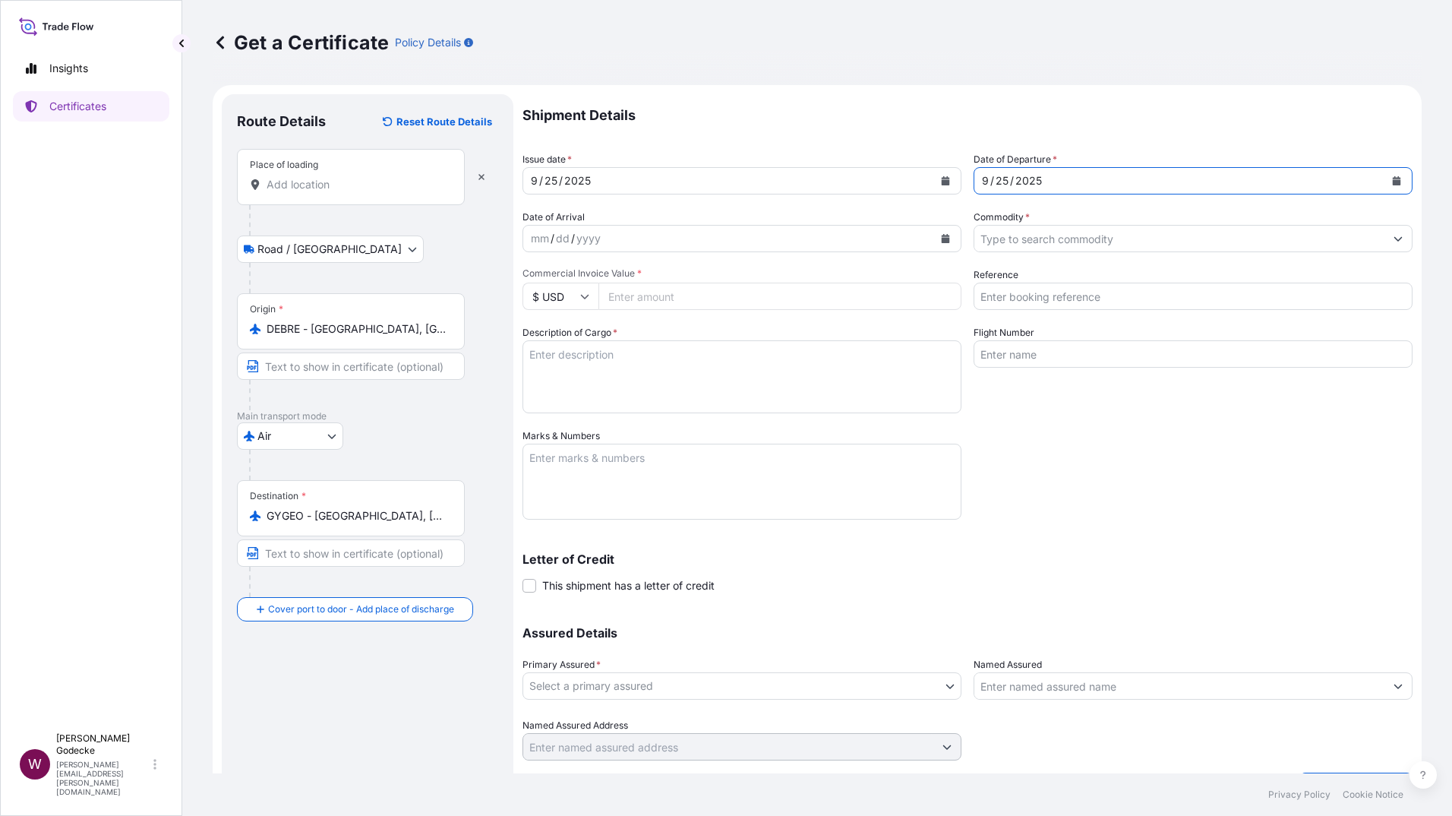
click at [1394, 239] on icon "Show suggestions" at bounding box center [1398, 239] width 8 height 5
click at [1393, 238] on icon "Show suggestions" at bounding box center [1397, 238] width 9 height 9
click at [1393, 236] on icon "Show suggestions" at bounding box center [1397, 238] width 9 height 9
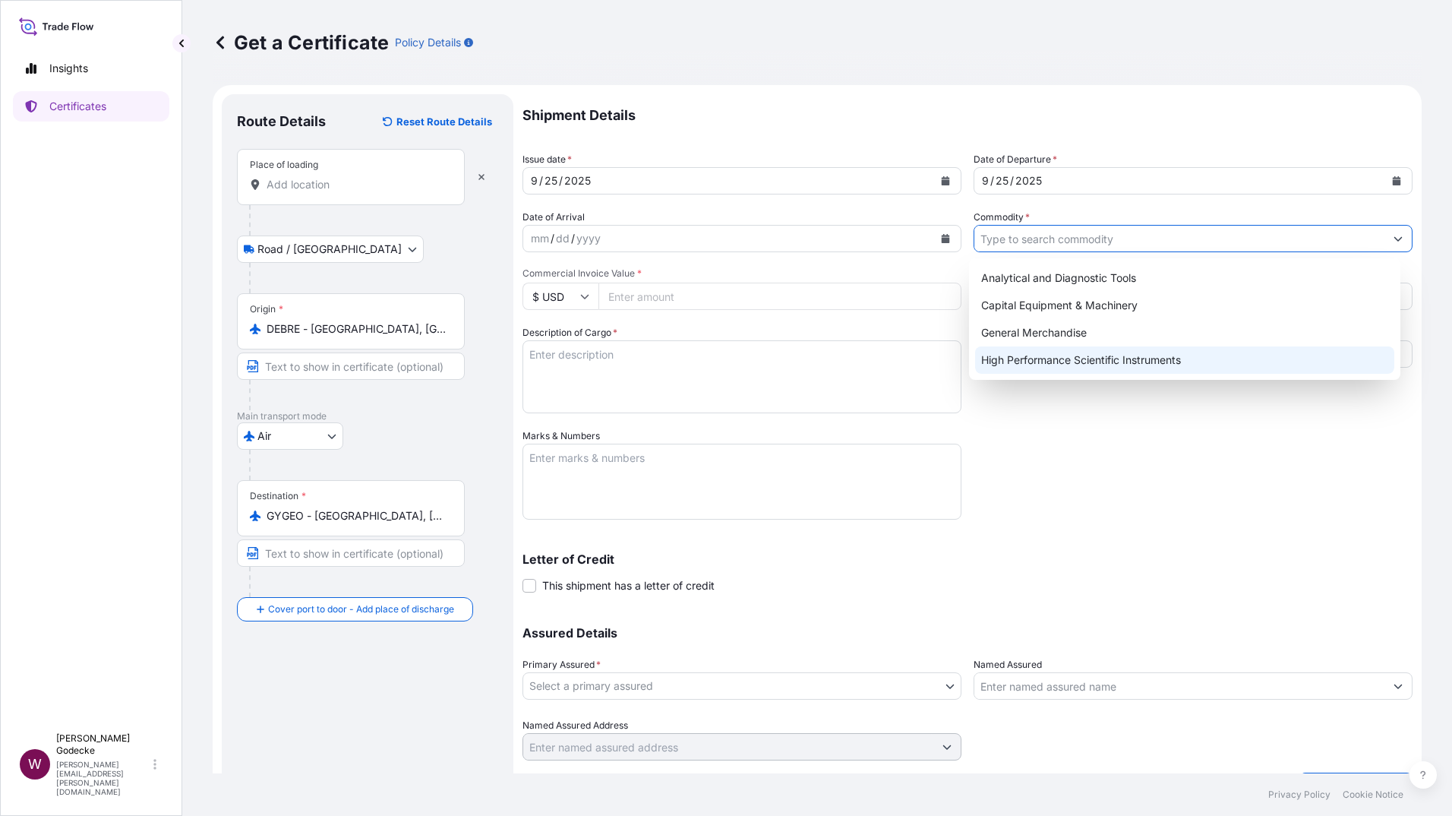
click at [1125, 359] on div "High Performance Scientific Instruments" at bounding box center [1185, 359] width 420 height 27
type input "High Performance Scientific Instruments"
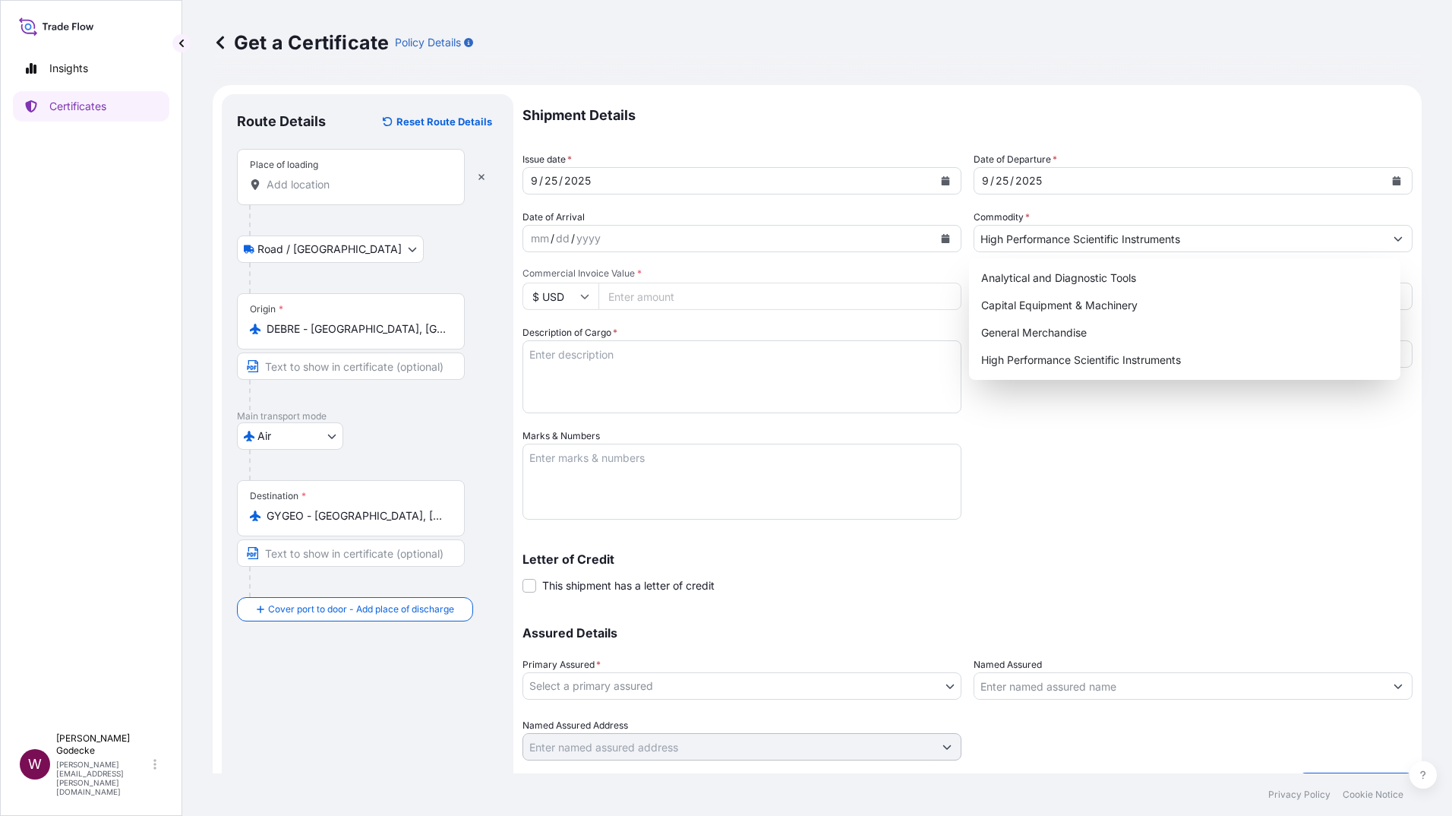
click at [1108, 36] on div "Get a Certificate Policy Details" at bounding box center [817, 42] width 1209 height 24
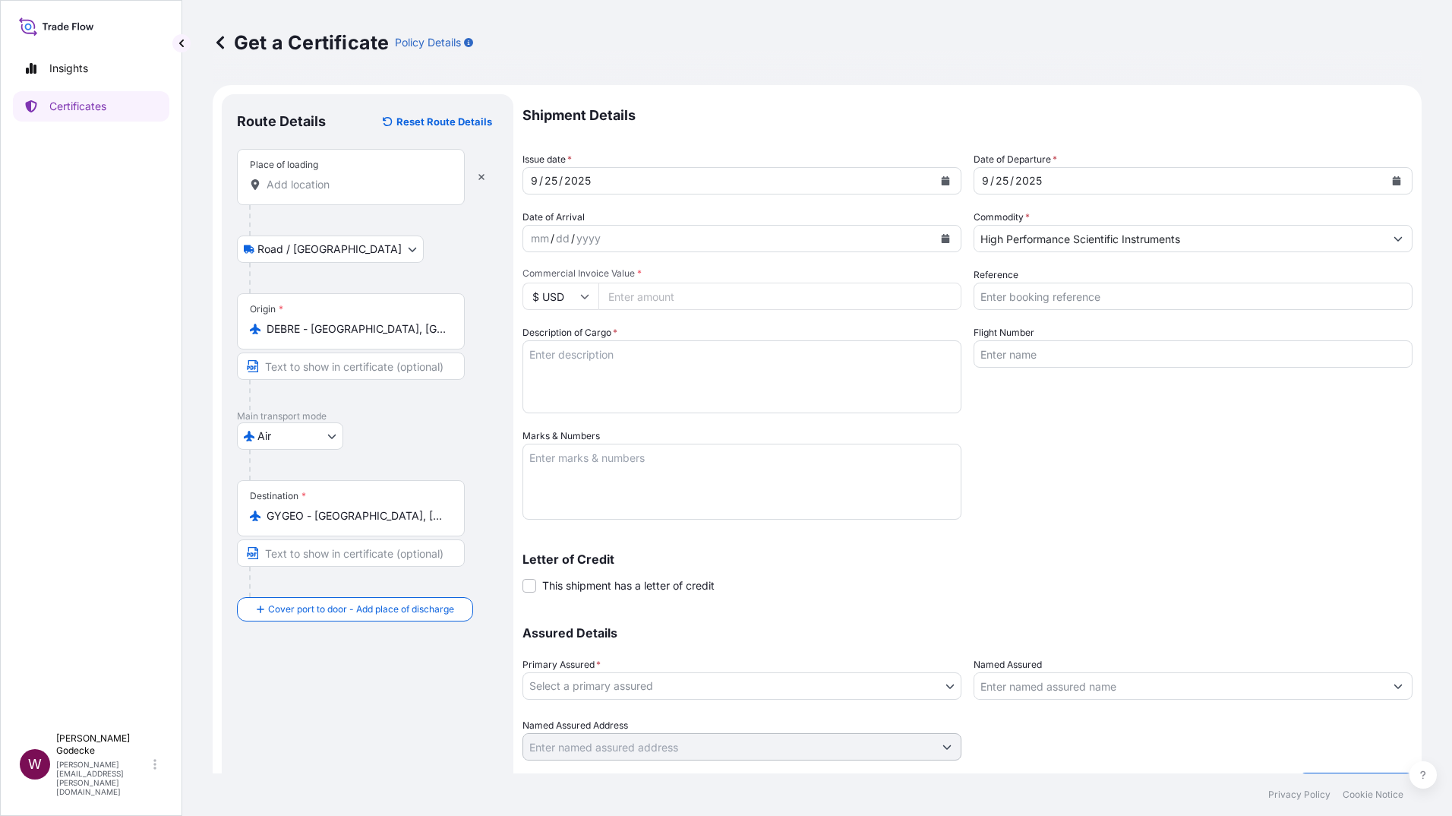
click at [1046, 295] on input "Reference" at bounding box center [1192, 295] width 439 height 27
paste input "55080200"
type input "55080200 / 5102055 / 5102060"
drag, startPoint x: 629, startPoint y: 386, endPoint x: 625, endPoint y: 378, distance: 8.9
click at [628, 380] on textarea "Description of Cargo *" at bounding box center [741, 376] width 439 height 73
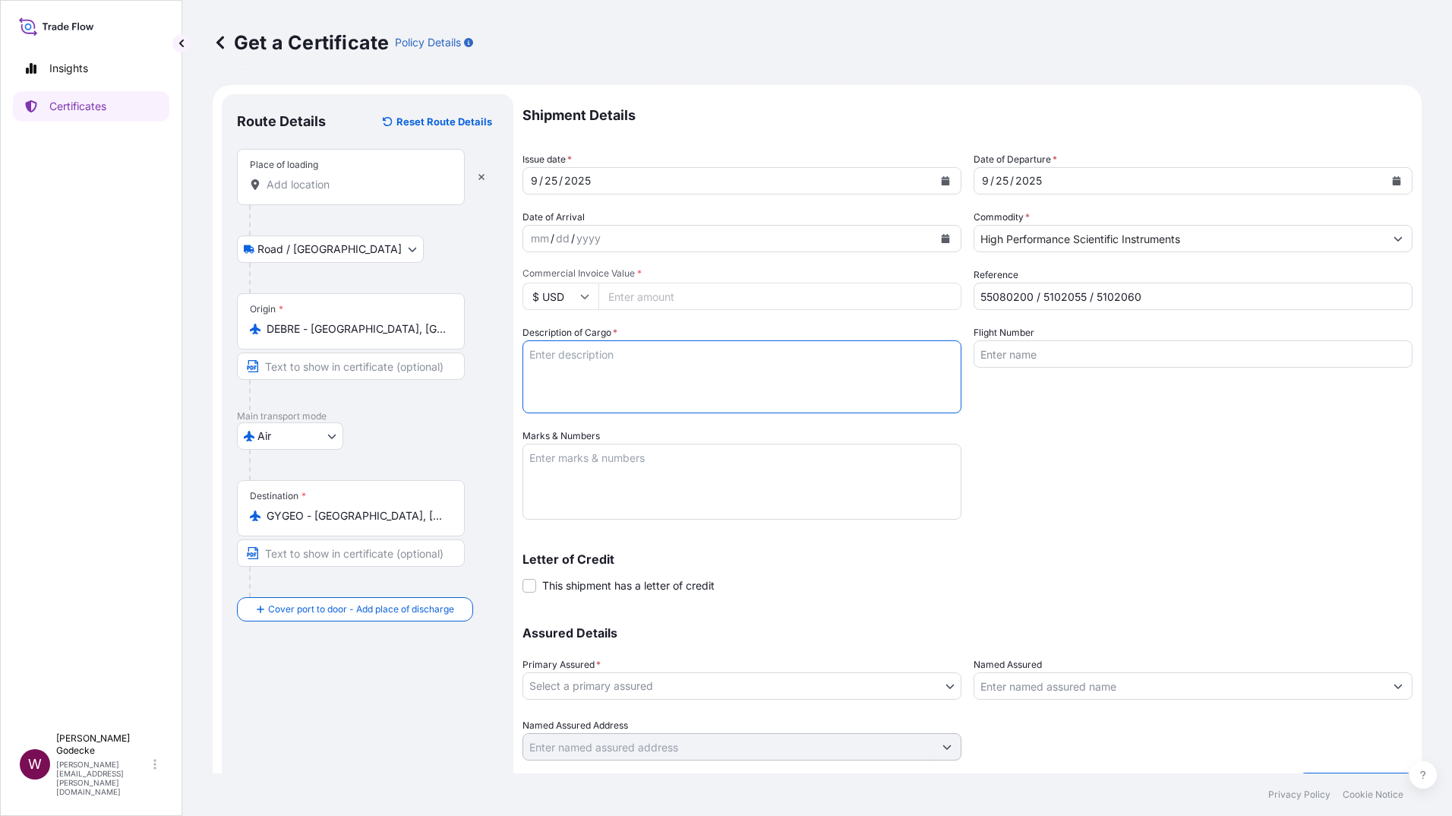
paste textarea "1 pc Mass Spectrometer MALDI Biotyper sirius RUO 1 pc INFRARED SPECTROMETER - I…"
type textarea "1 pc Mass Spectrometer MALDI Biotyper sirius RUO 1 pc INFRARED SPECTROMETER - I…"
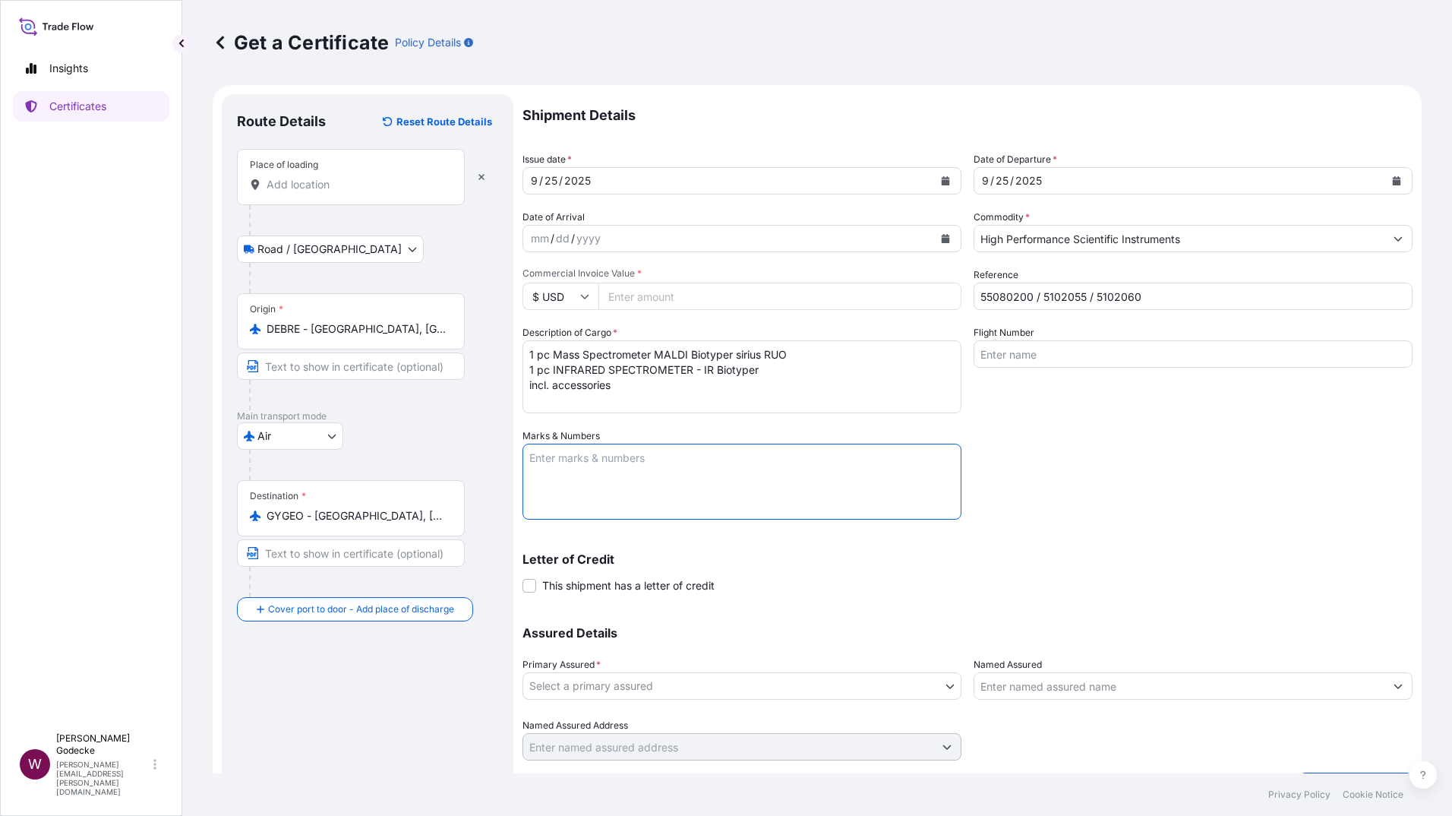
drag, startPoint x: 672, startPoint y: 465, endPoint x: 689, endPoint y: 458, distance: 18.0
click at [672, 464] on textarea "Marks & Numbers" at bounding box center [741, 481] width 439 height 76
paste textarea "APO NO.: APO25-00004545 REQ NO.: REQ24-00012037"
type textarea "APO NO.: APO25-00004545 REQ NO.: REQ24-00012037"
click at [694, 296] on input "Commercial Invoice Value *" at bounding box center [779, 295] width 363 height 27
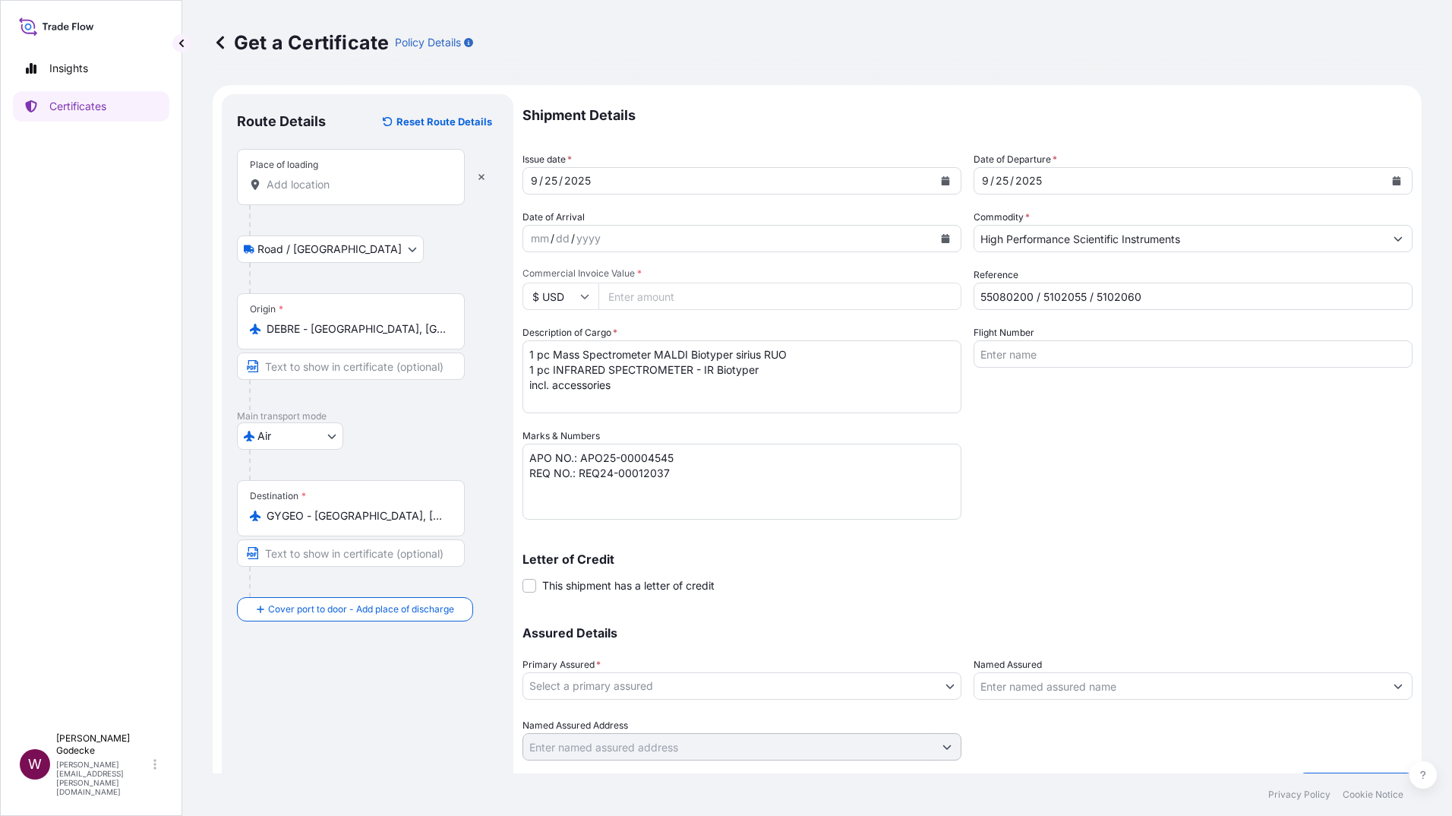
paste input "362752.5"
type input "362752.5"
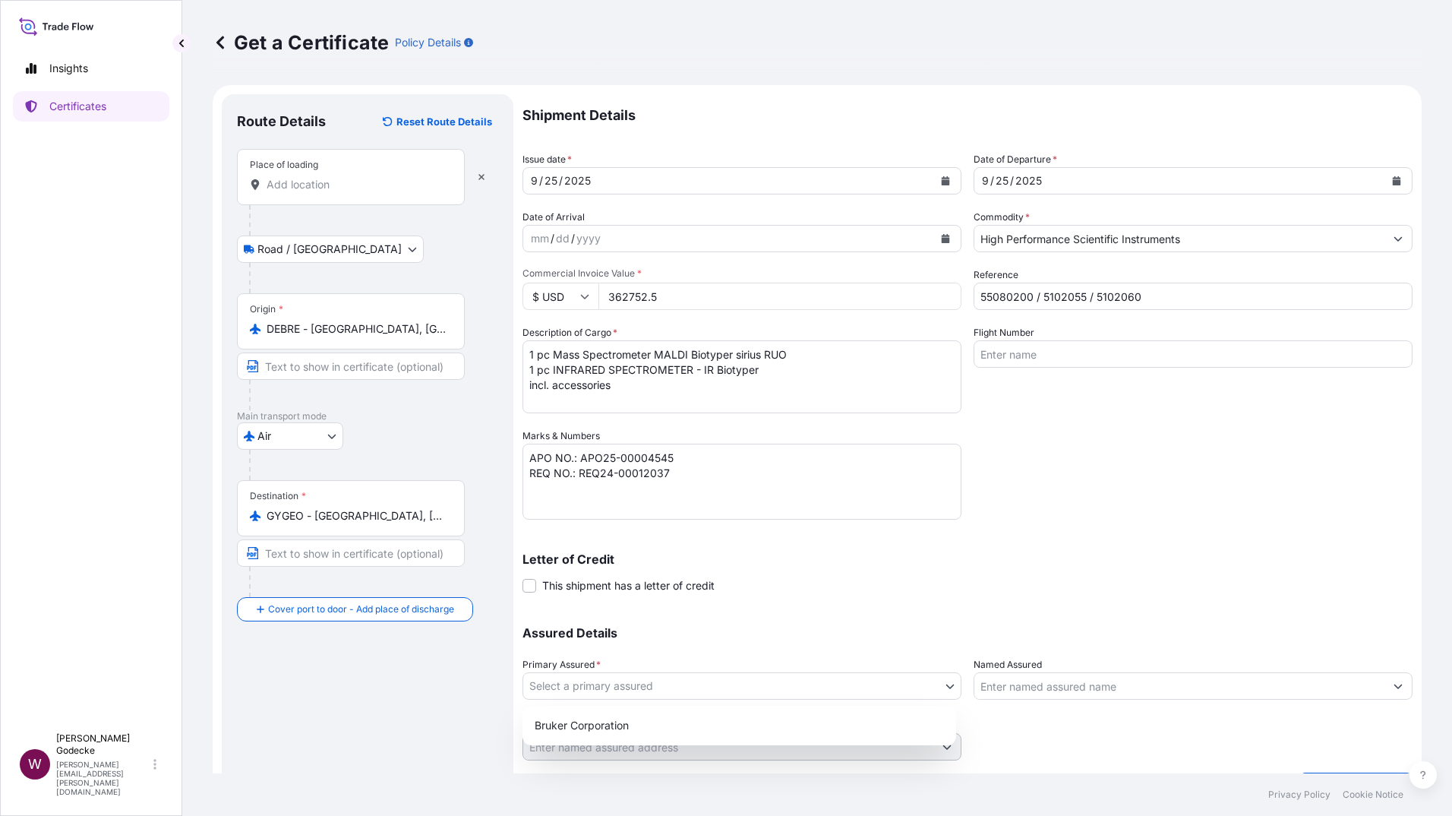
click at [945, 685] on body "Insights Certificates W Wiebke Godecke wiebke.goedecke@bruker.com Get a Certifi…" at bounding box center [726, 408] width 1452 height 816
click at [607, 732] on div "Bruker Corporation" at bounding box center [739, 725] width 421 height 27
select select "31474"
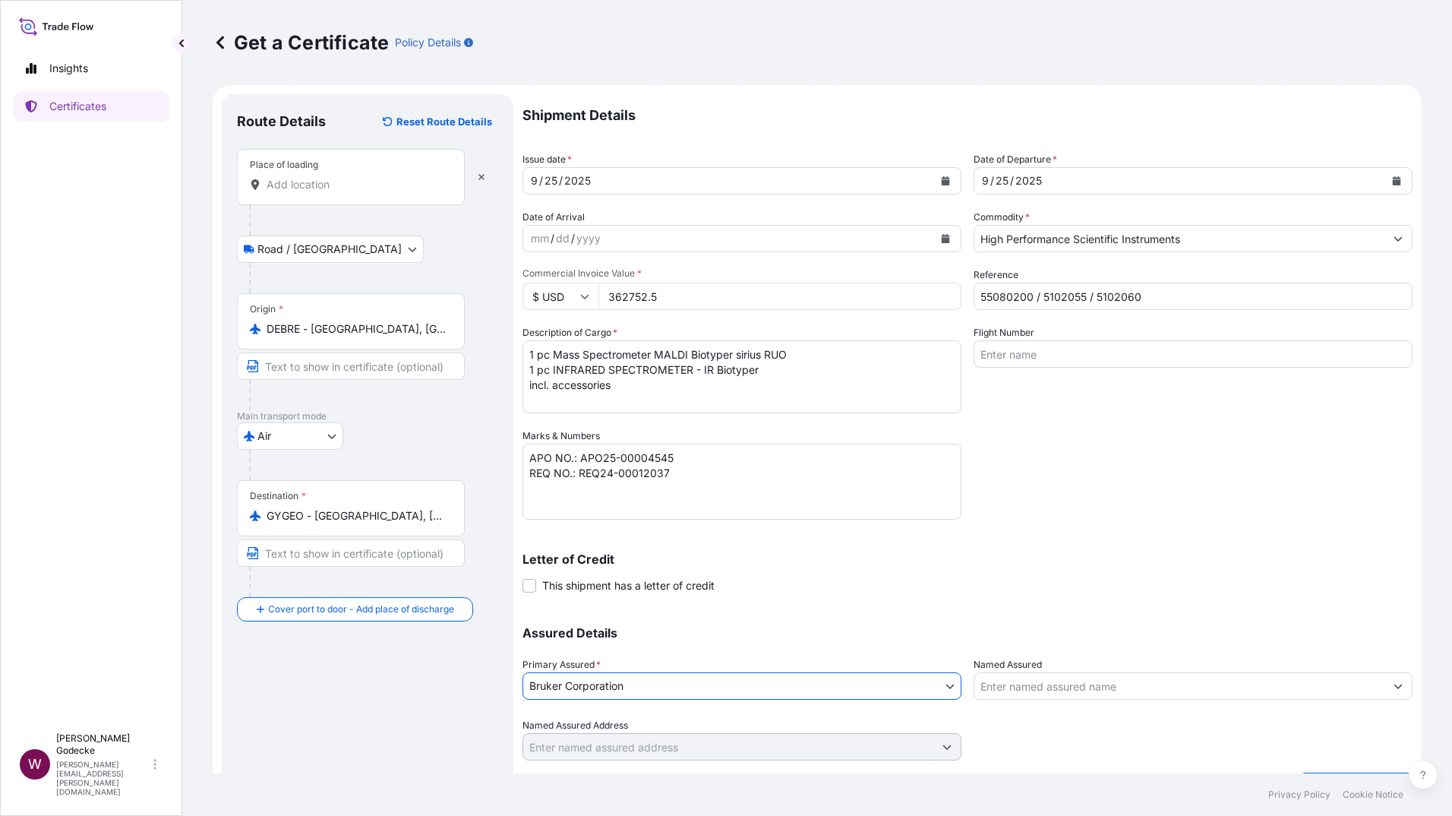
click at [1393, 683] on icon "Show suggestions" at bounding box center [1397, 685] width 9 height 9
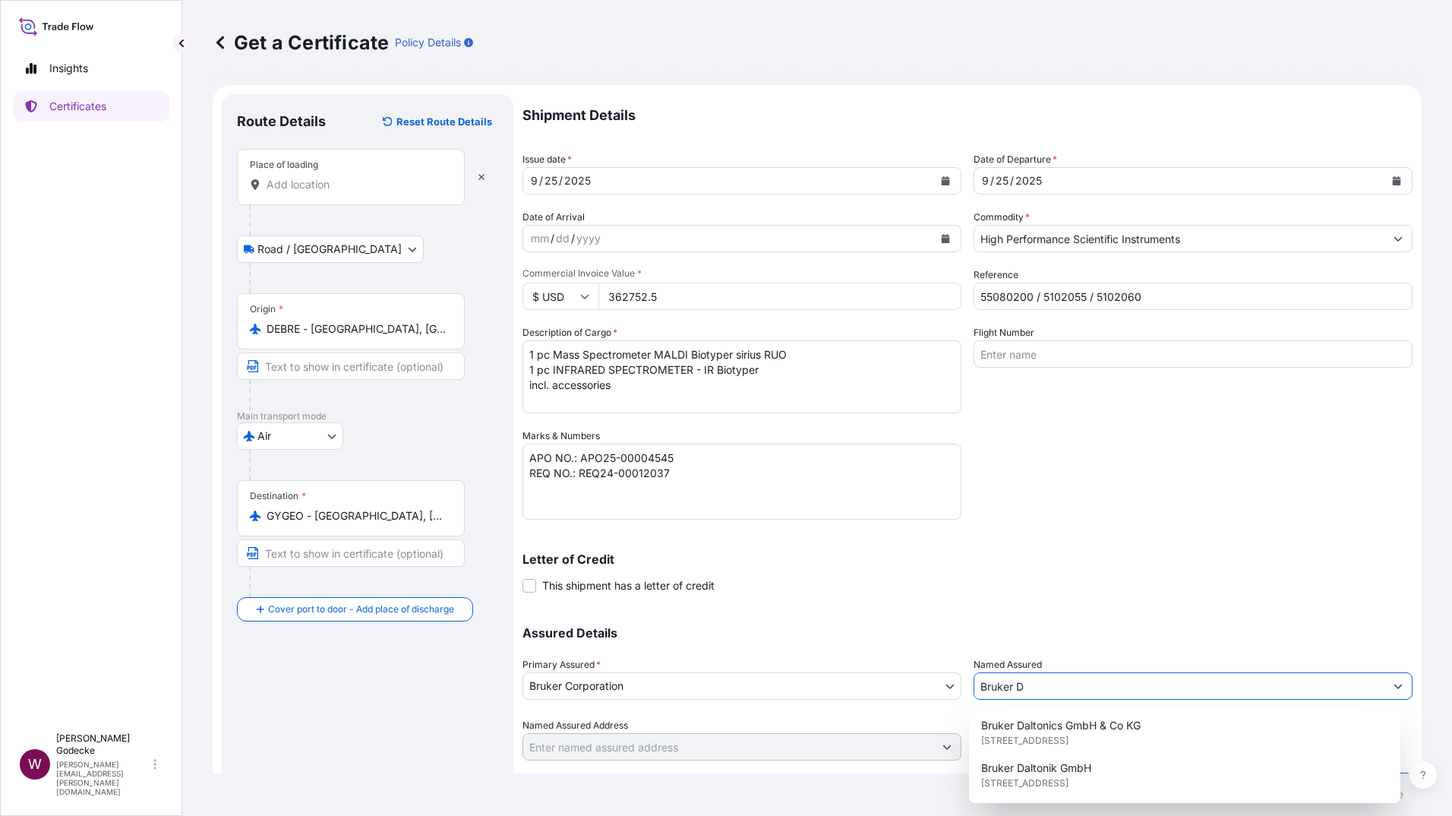
scroll to position [43, 0]
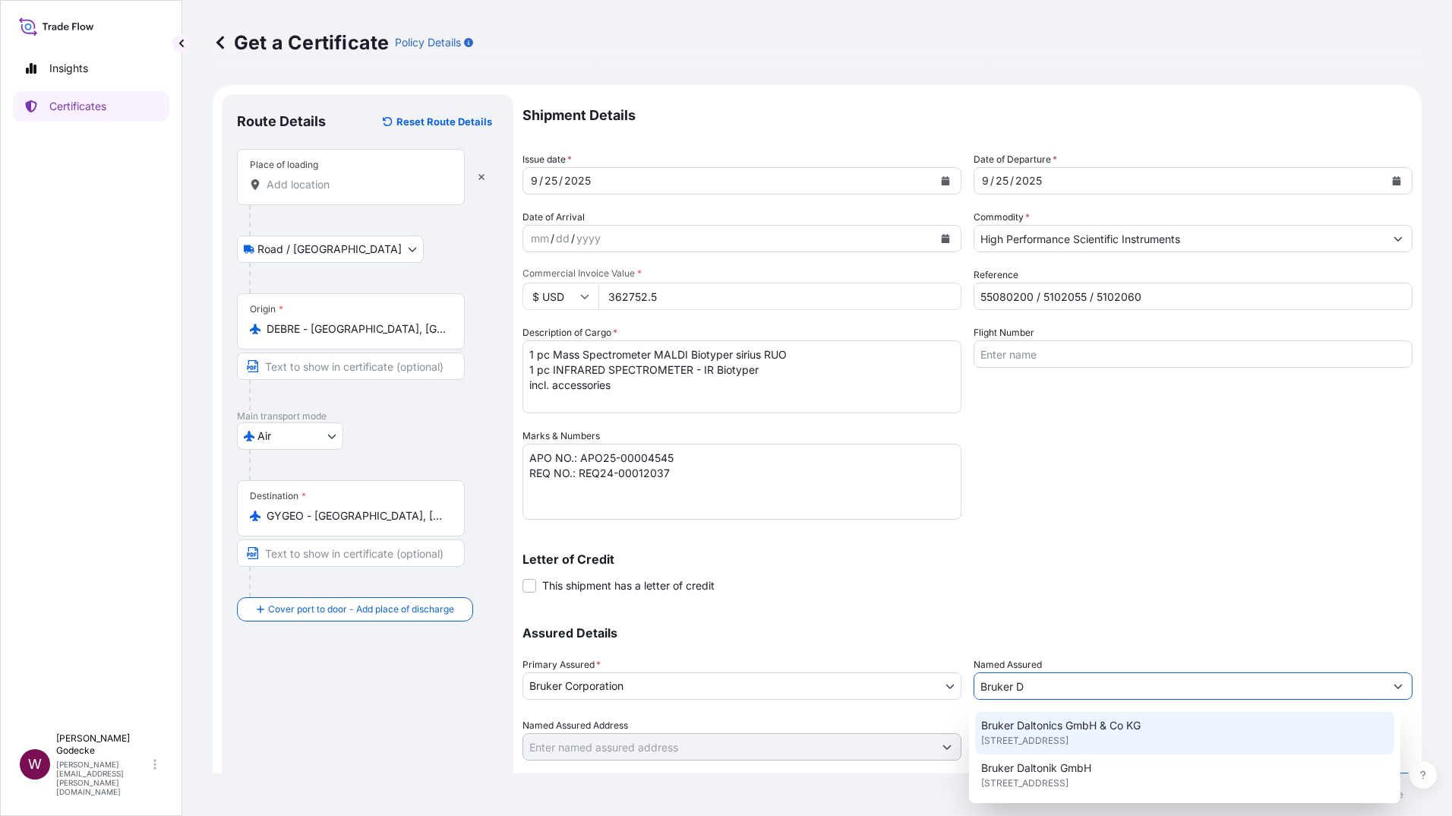
click at [1065, 724] on span "Bruker Daltonics GmbH & Co KG" at bounding box center [1060, 725] width 159 height 15
type input "Bruker Daltonics GmbH & Co KG"
type input "Fahrenheitstr. 4"
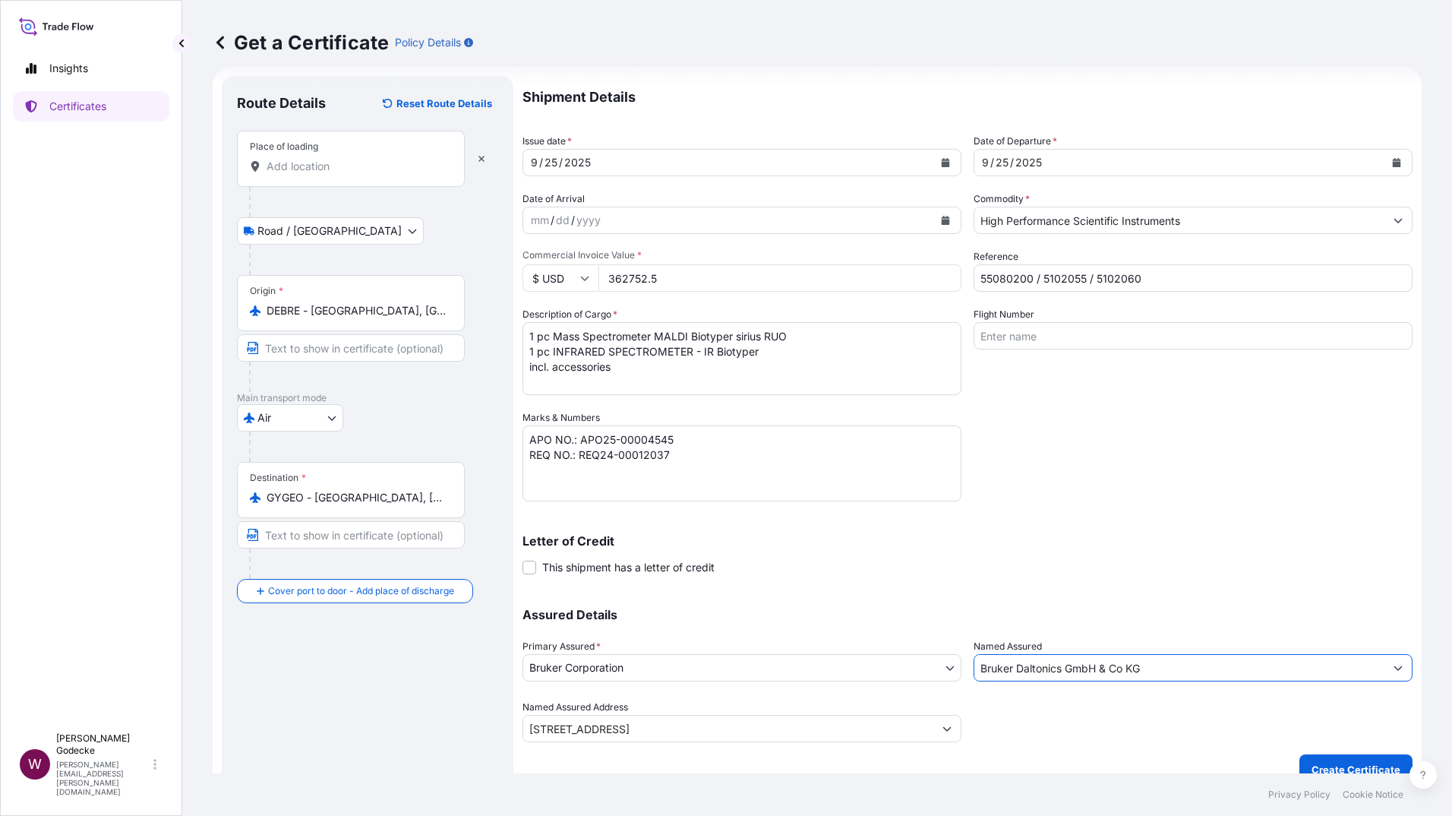
scroll to position [0, 0]
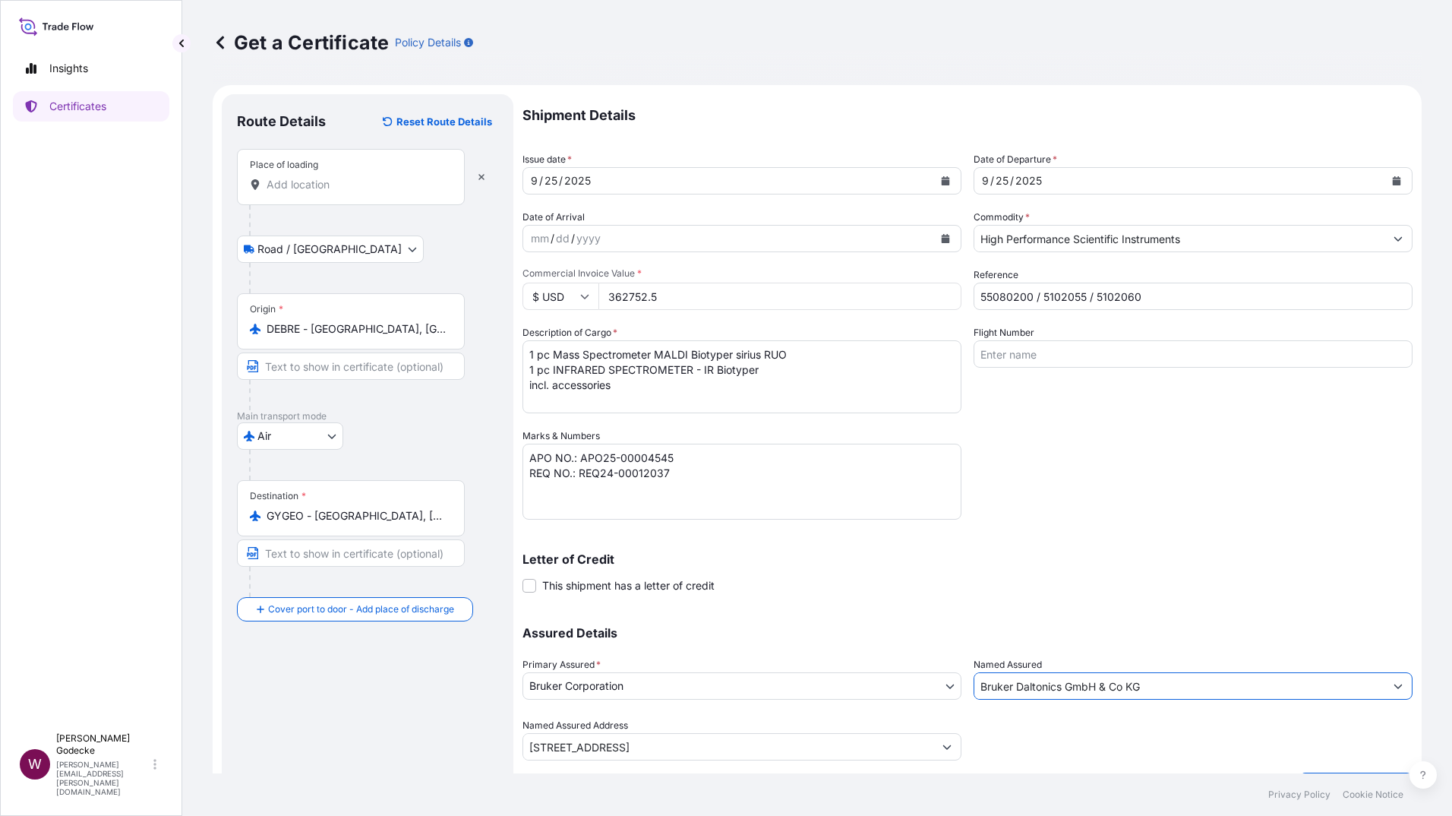
type input "Bruker Daltonics GmbH & Co KG"
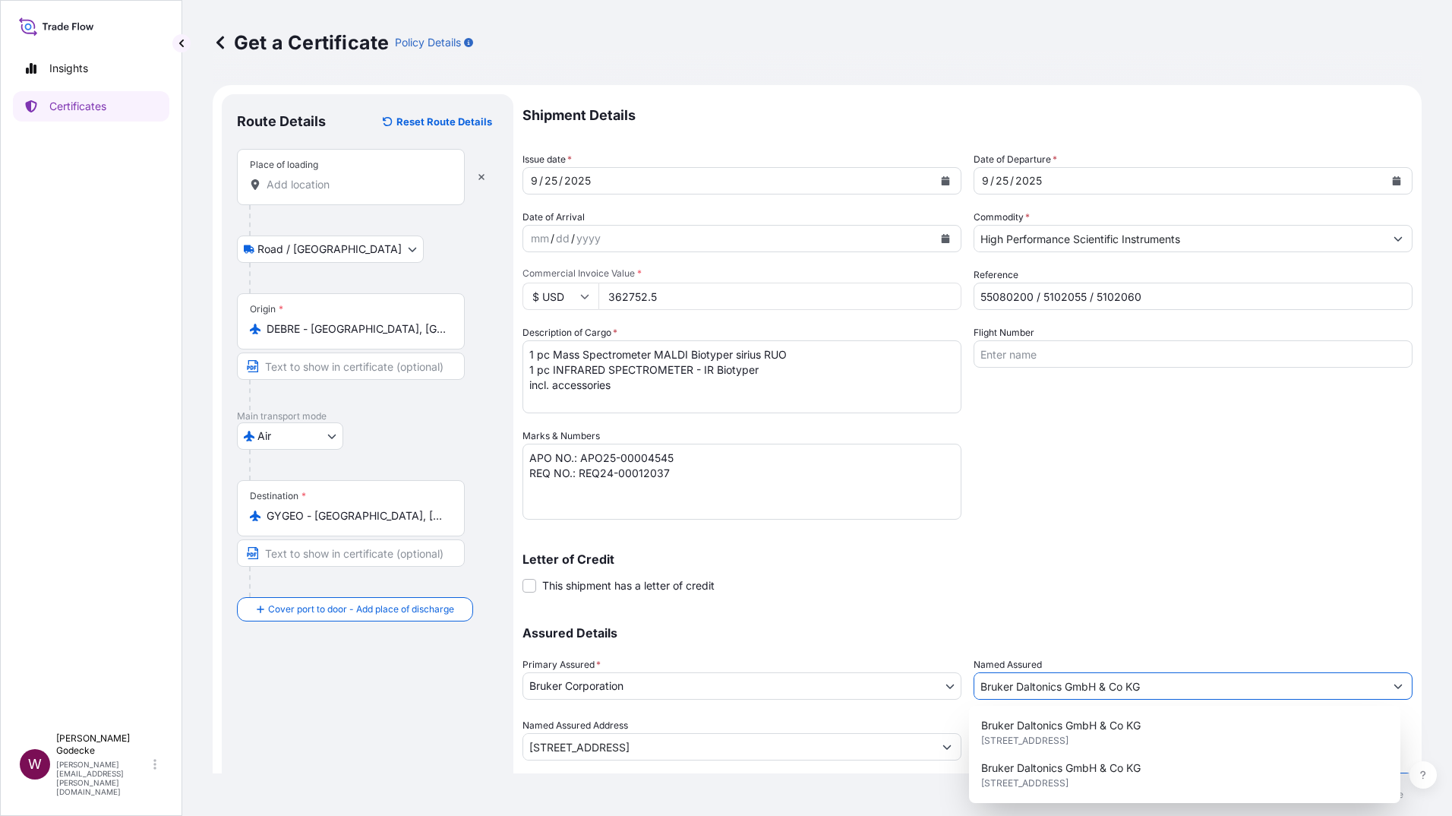
click at [942, 239] on icon "Calendar" at bounding box center [946, 238] width 8 height 9
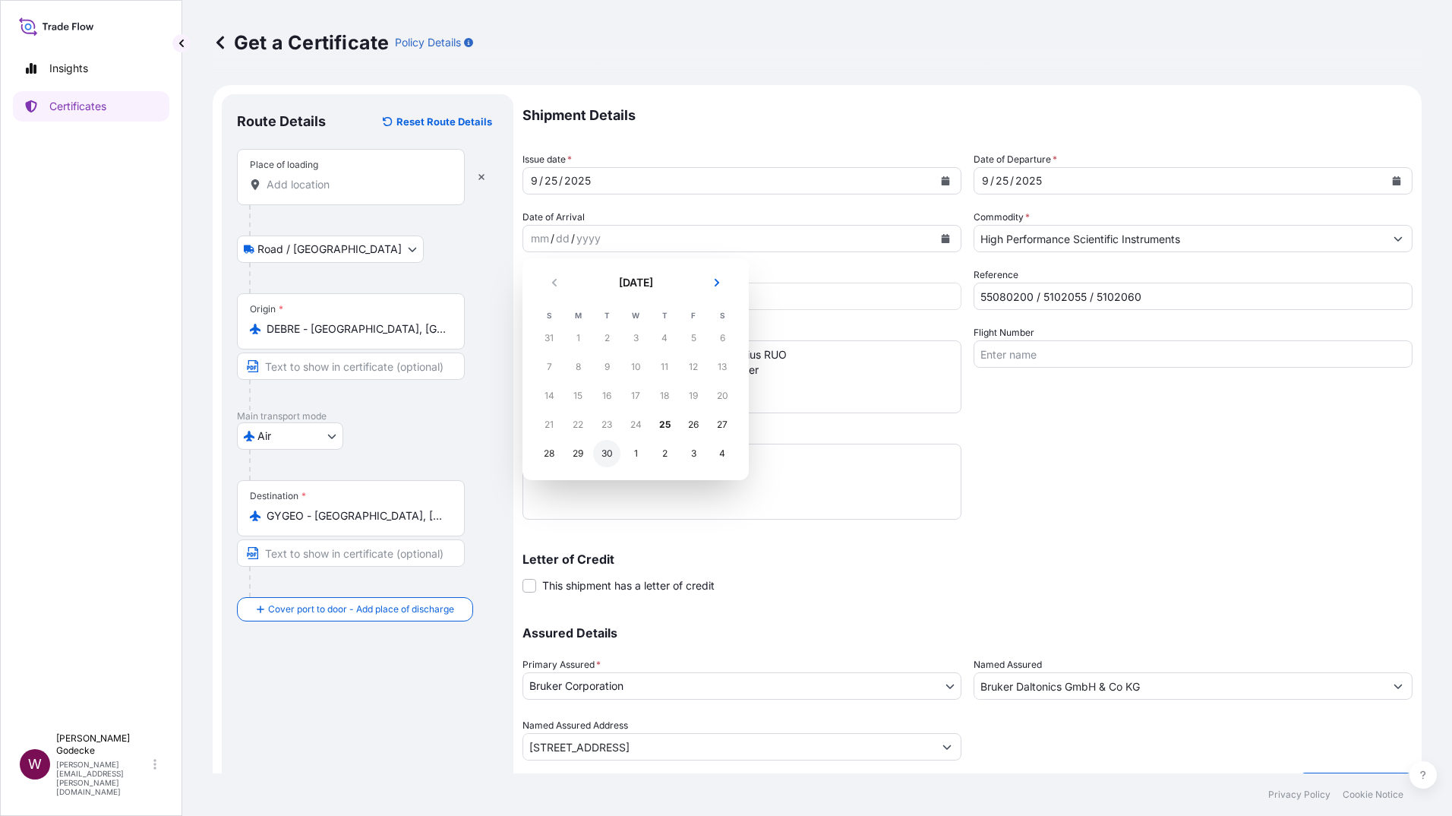
click at [610, 457] on div "30" at bounding box center [606, 453] width 27 height 27
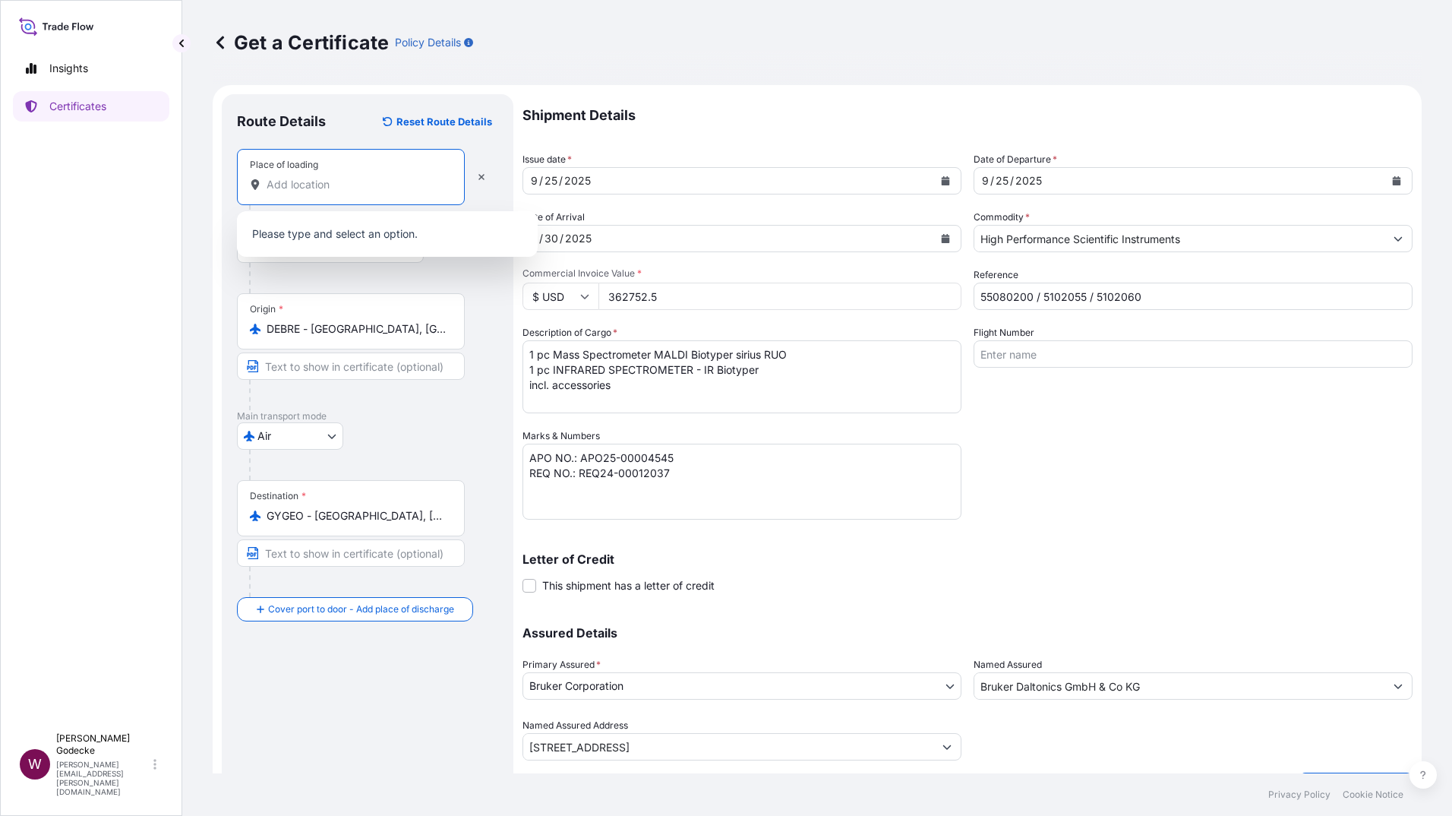
click at [325, 183] on input "Place of loading" at bounding box center [356, 184] width 179 height 15
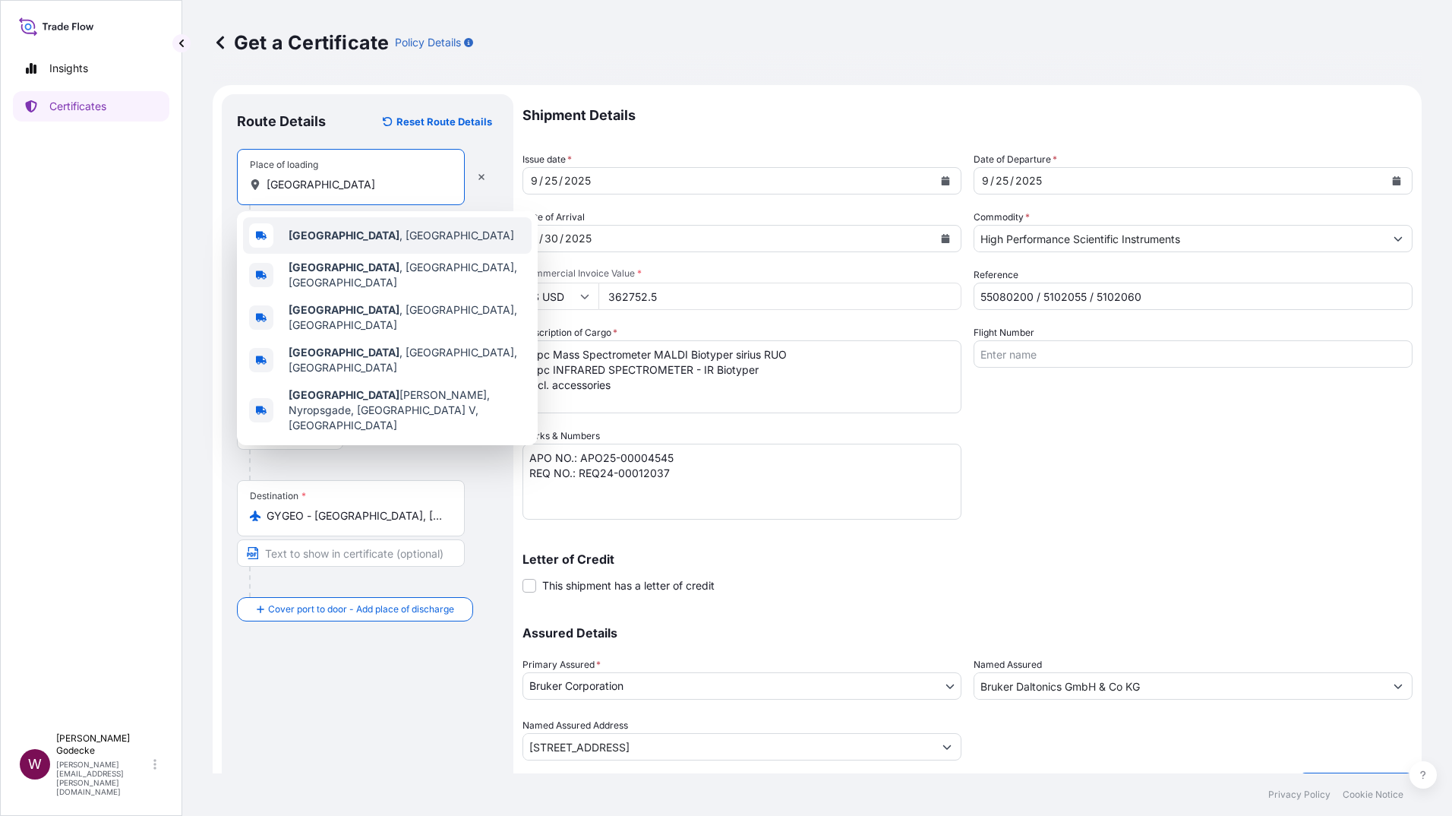
click at [314, 232] on b "Bremen" at bounding box center [344, 235] width 111 height 13
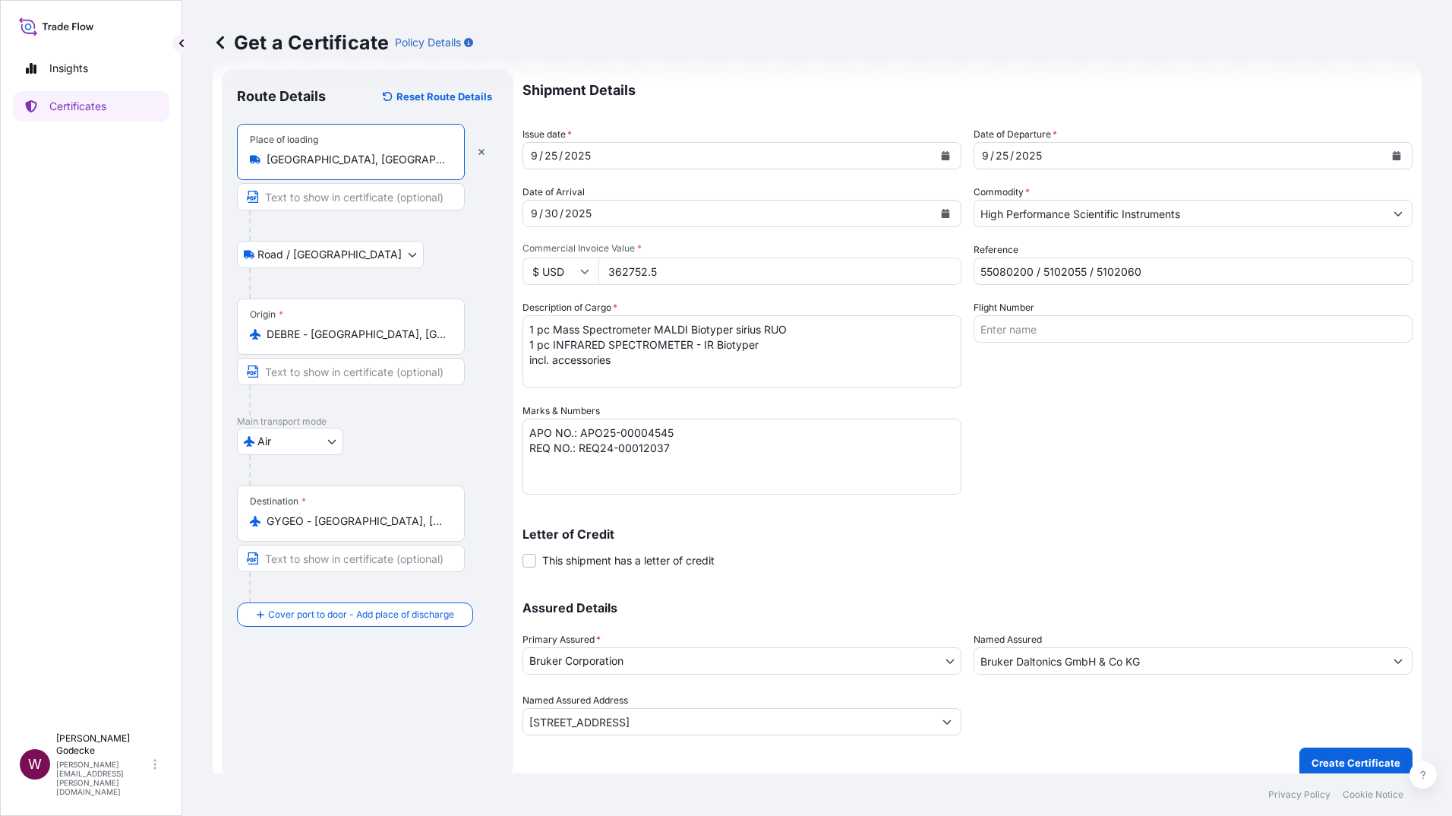
scroll to position [39, 0]
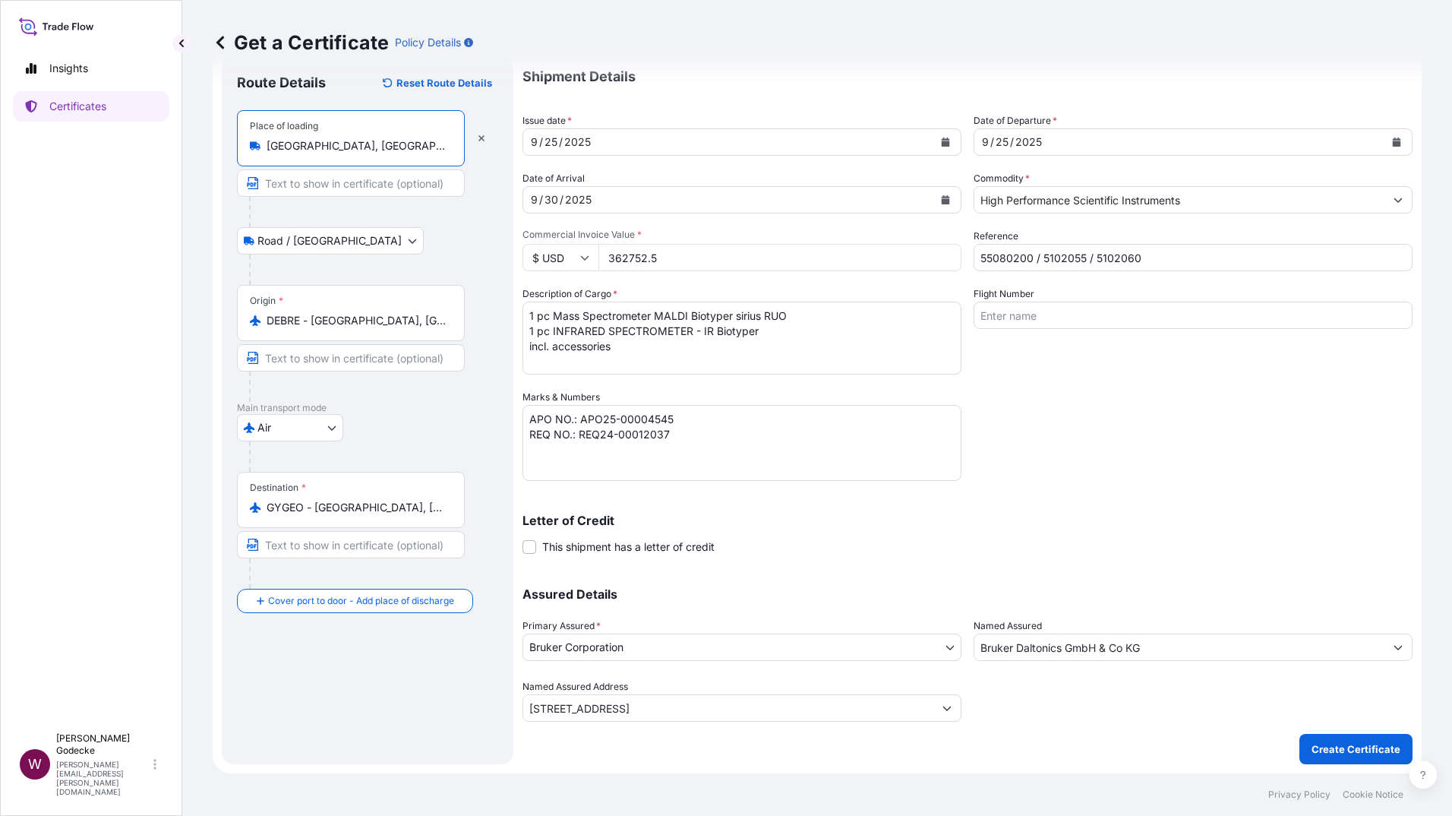
type input "Bremen, Germany"
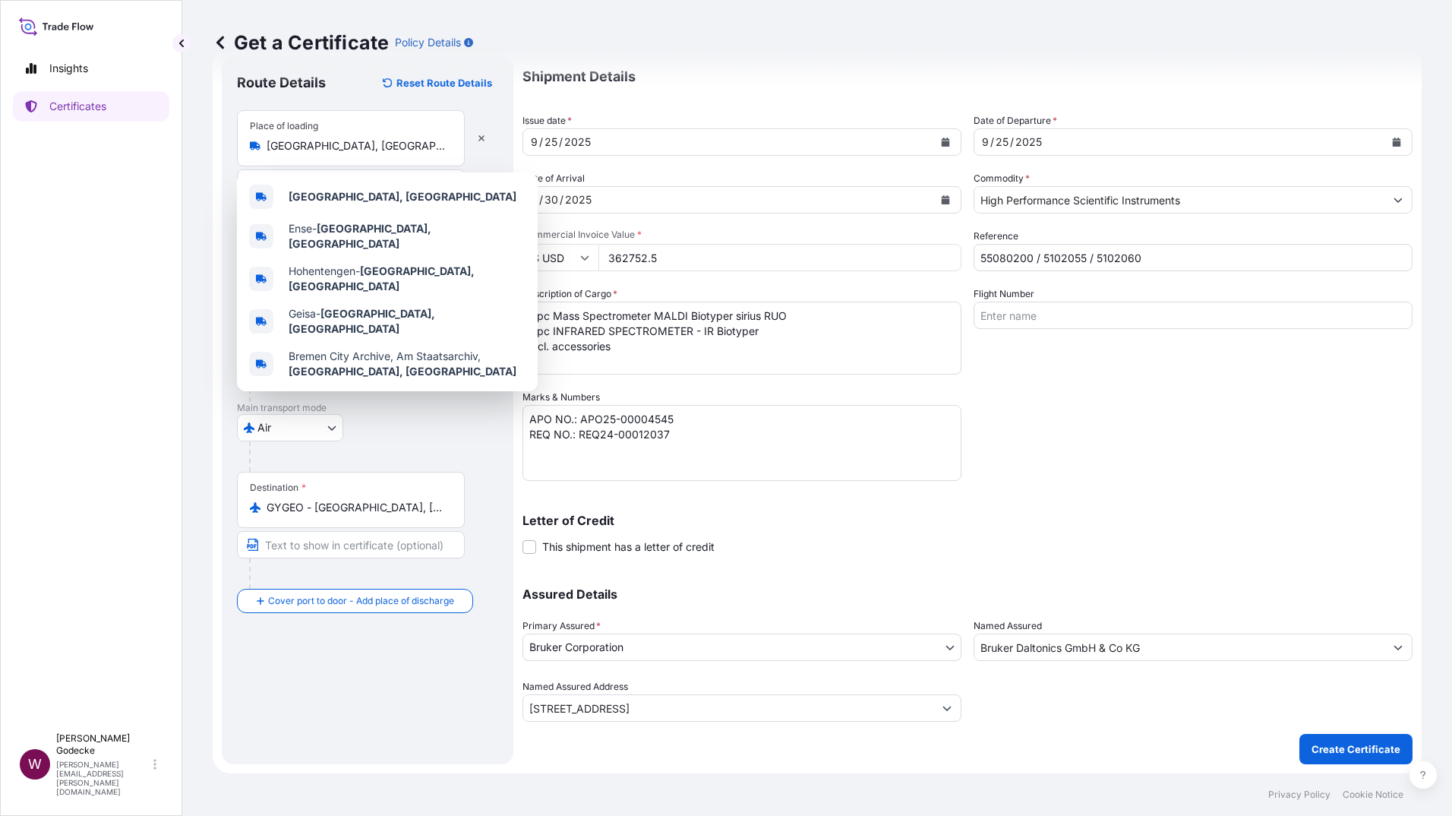
click at [639, 19] on div "Get a Certificate Policy Details" at bounding box center [817, 42] width 1209 height 85
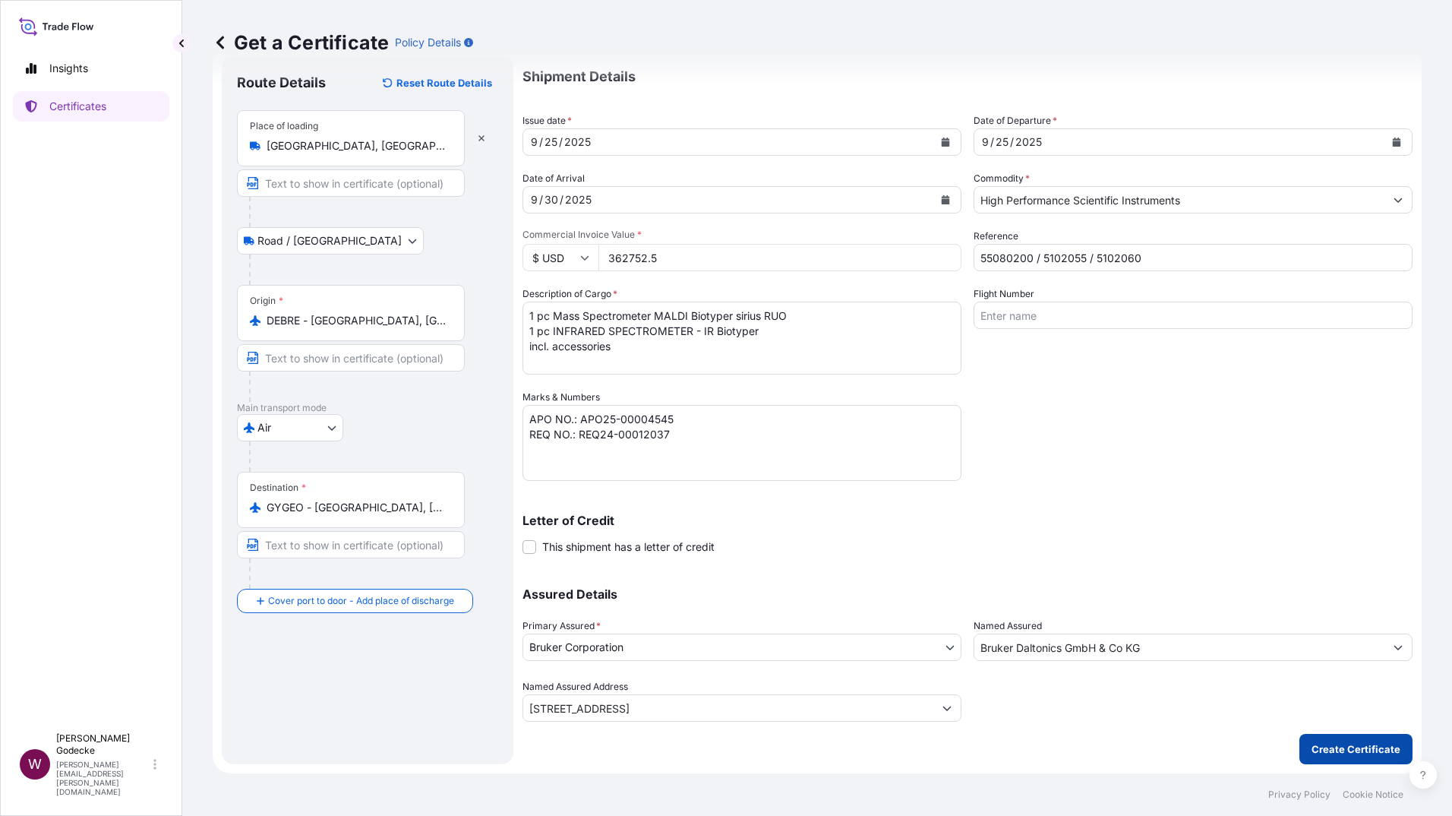
click at [1356, 747] on p "Create Certificate" at bounding box center [1355, 748] width 89 height 15
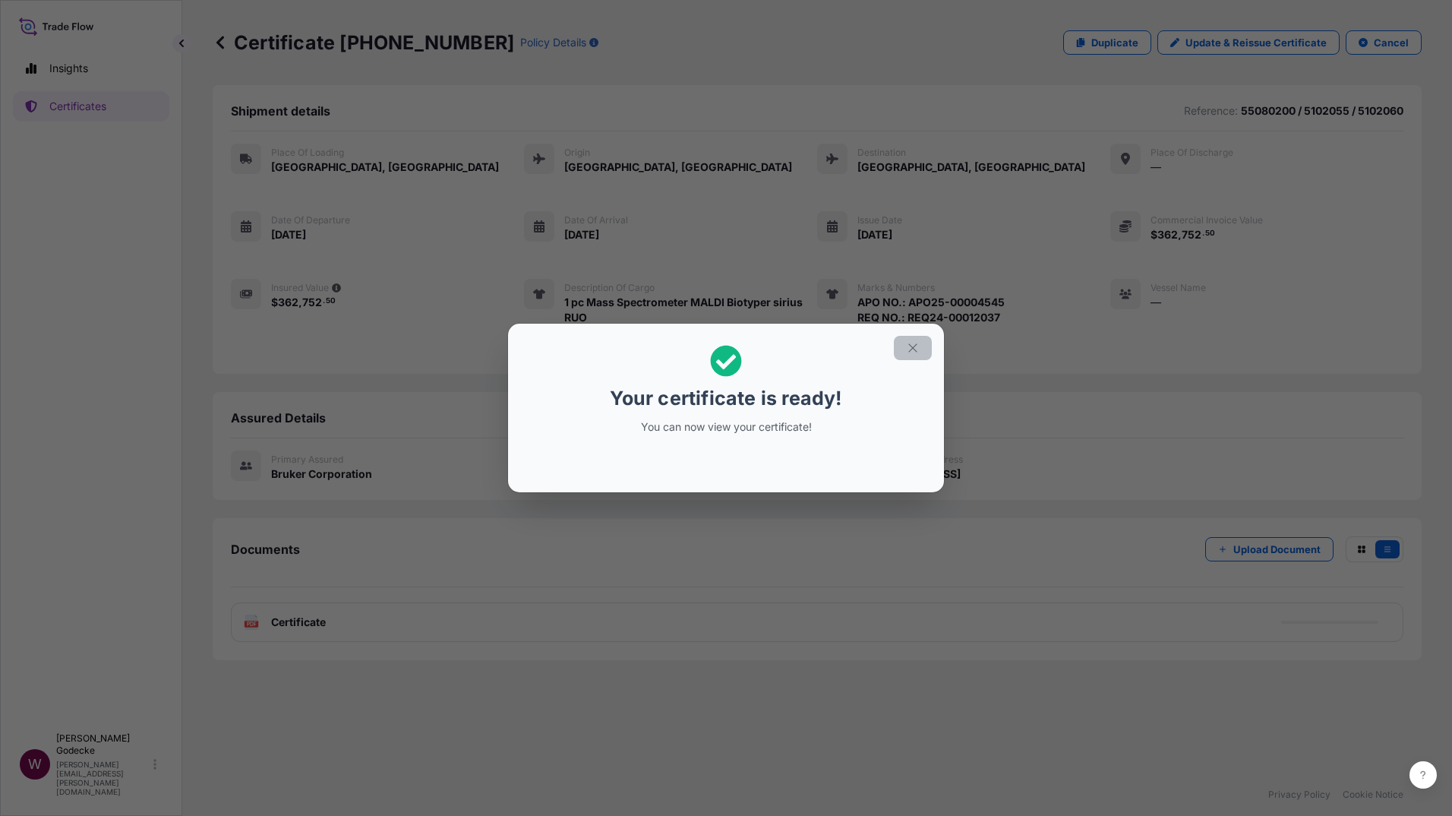
click at [904, 342] on button "button" at bounding box center [913, 348] width 38 height 24
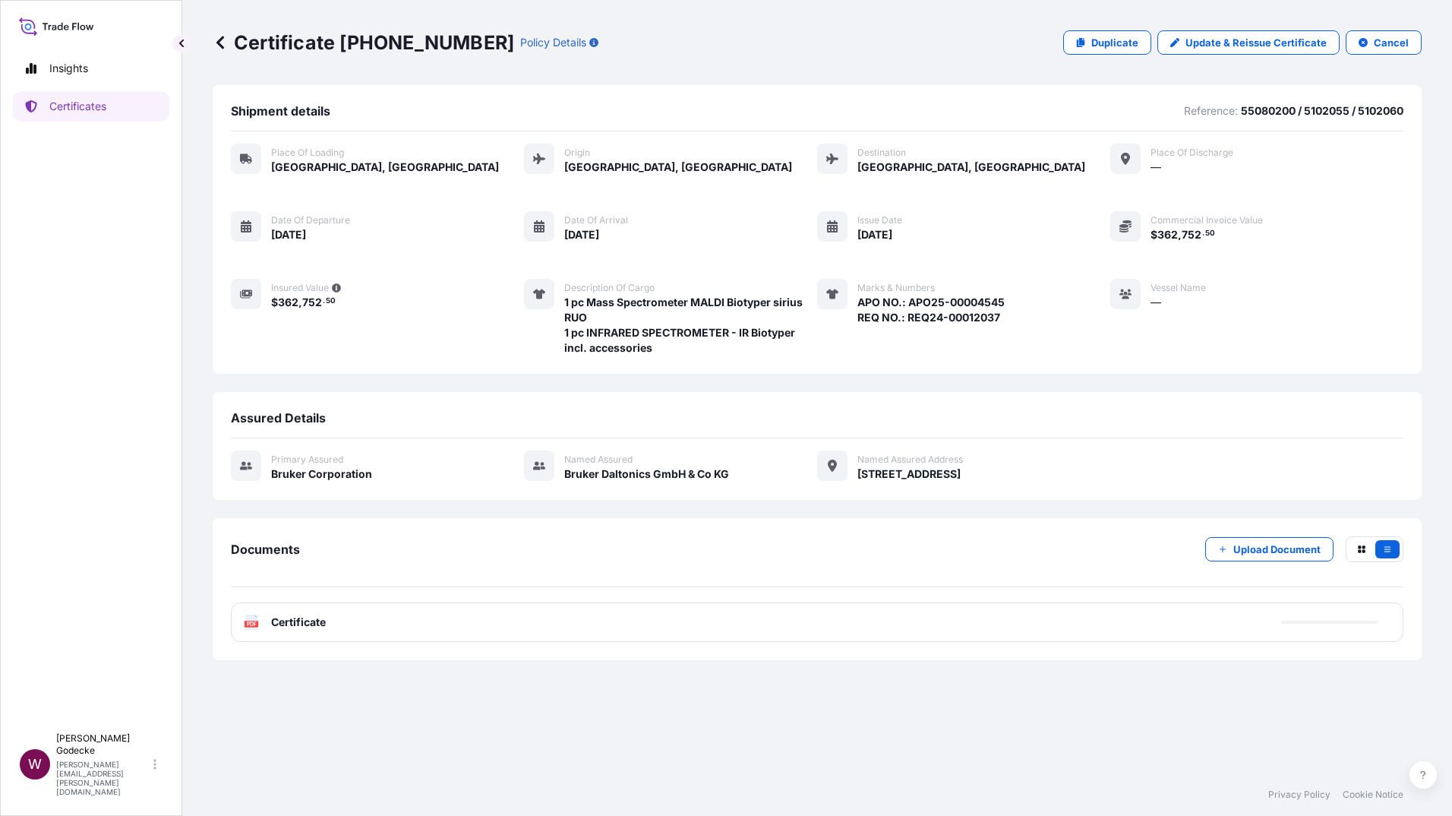
click at [307, 621] on span "Certificate" at bounding box center [298, 621] width 55 height 15
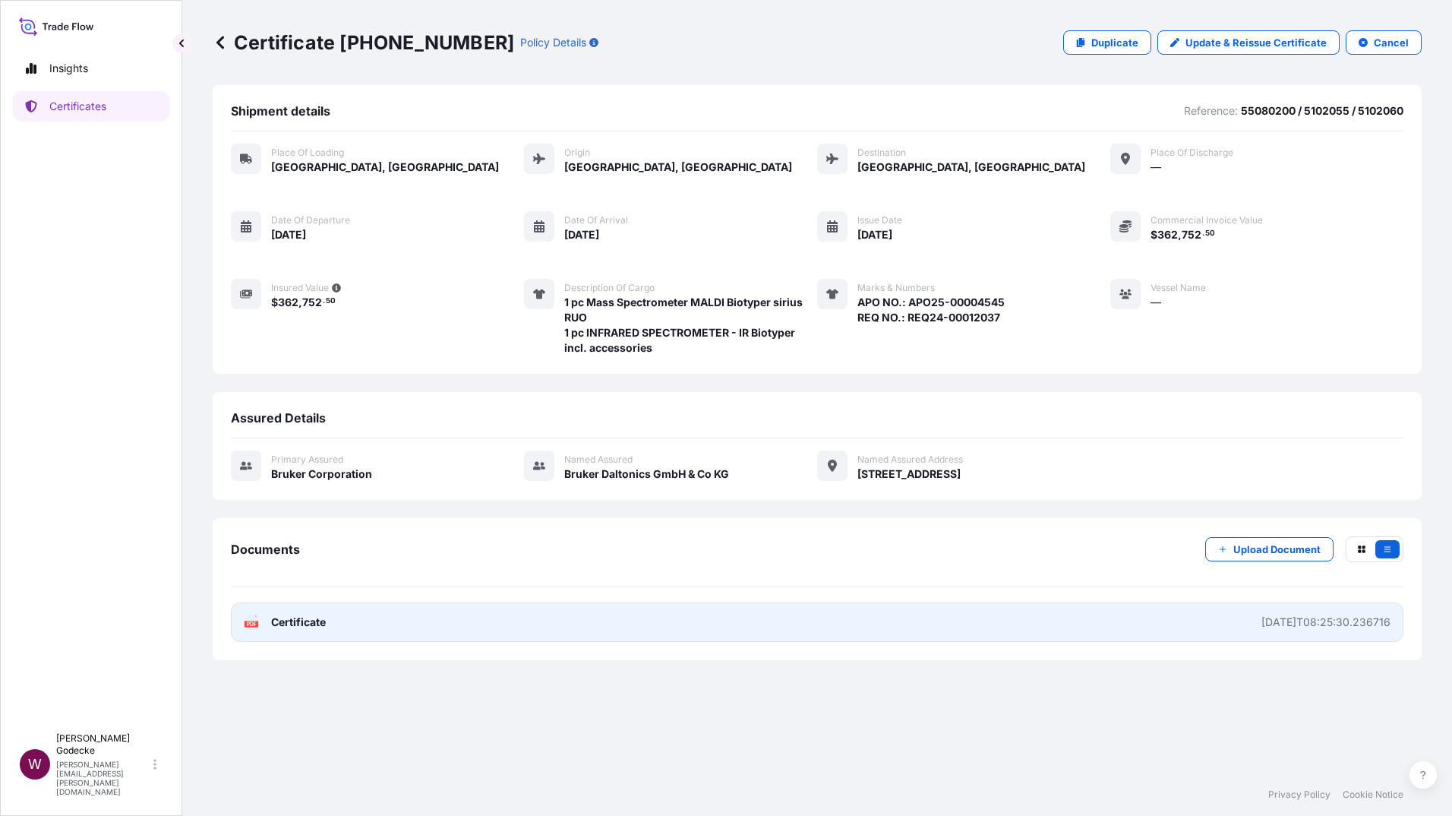
click at [295, 623] on span "Certificate" at bounding box center [298, 621] width 55 height 15
